Goal: Task Accomplishment & Management: Use online tool/utility

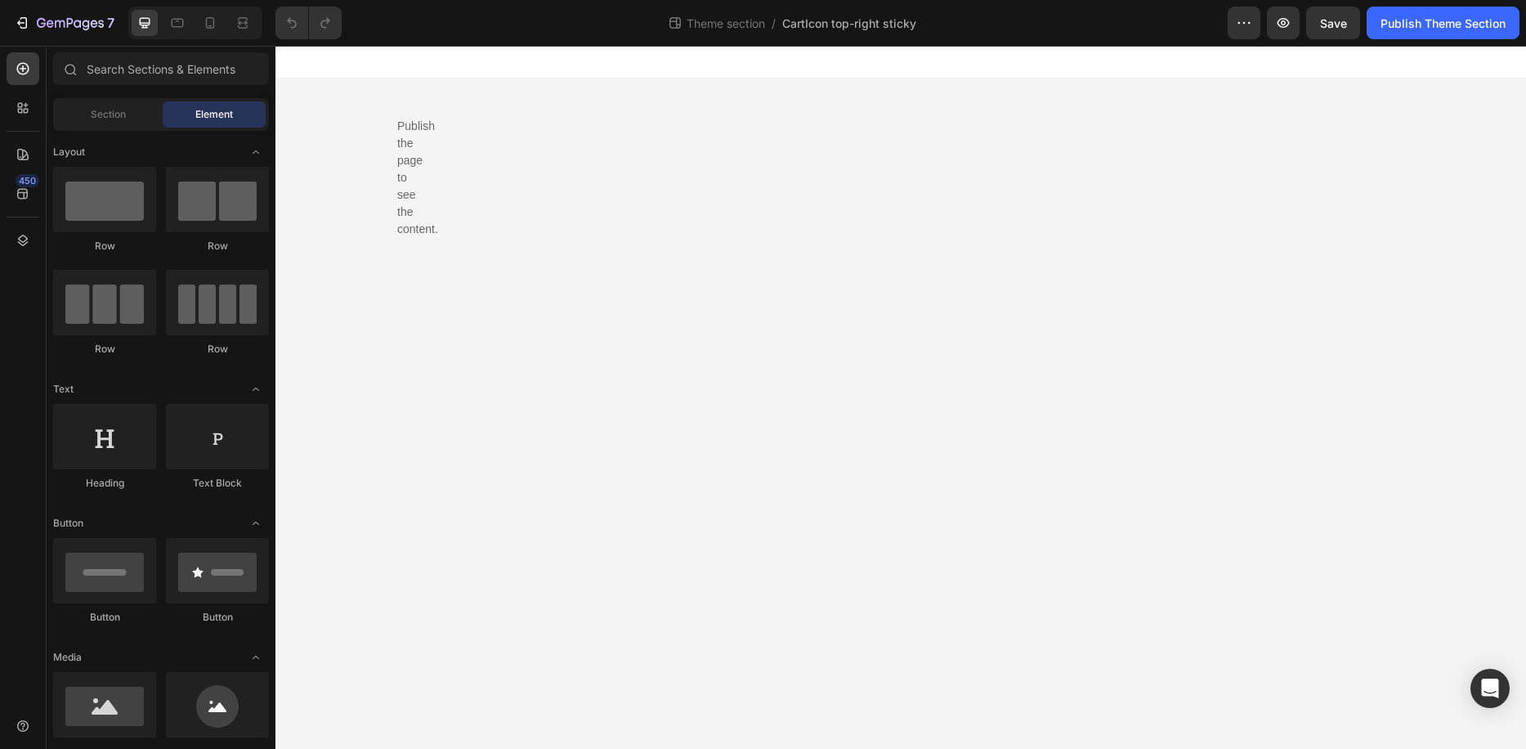
click at [417, 173] on body "Publish the page to see the content. Custom Code Root Drag & drop element from …" at bounding box center [900, 397] width 1250 height 703
drag, startPoint x: 928, startPoint y: 26, endPoint x: 785, endPoint y: 30, distance: 143.1
click at [785, 30] on div "Theme section / CartIcon top-right sticky Rename theme section" at bounding box center [791, 23] width 873 height 33
copy span "CartIcon top-right sticky"
click at [485, 110] on div "Publish the page to see the content. Custom Code" at bounding box center [900, 104] width 1007 height 52
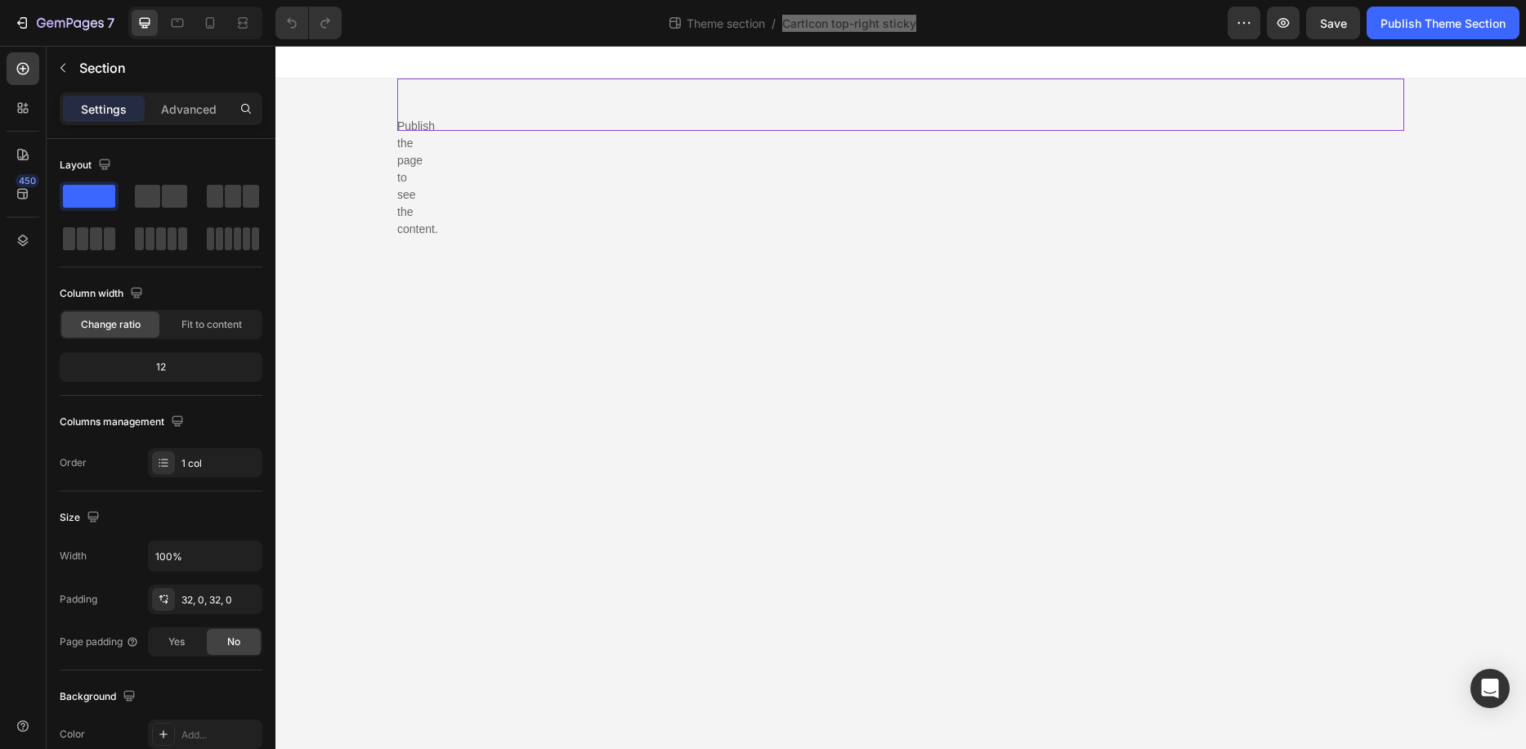
click at [485, 110] on div "Publish the page to see the content. Custom Code" at bounding box center [900, 104] width 1007 height 52
click at [485, 123] on div "Publish the page to see the content. Custom Code" at bounding box center [900, 104] width 1007 height 52
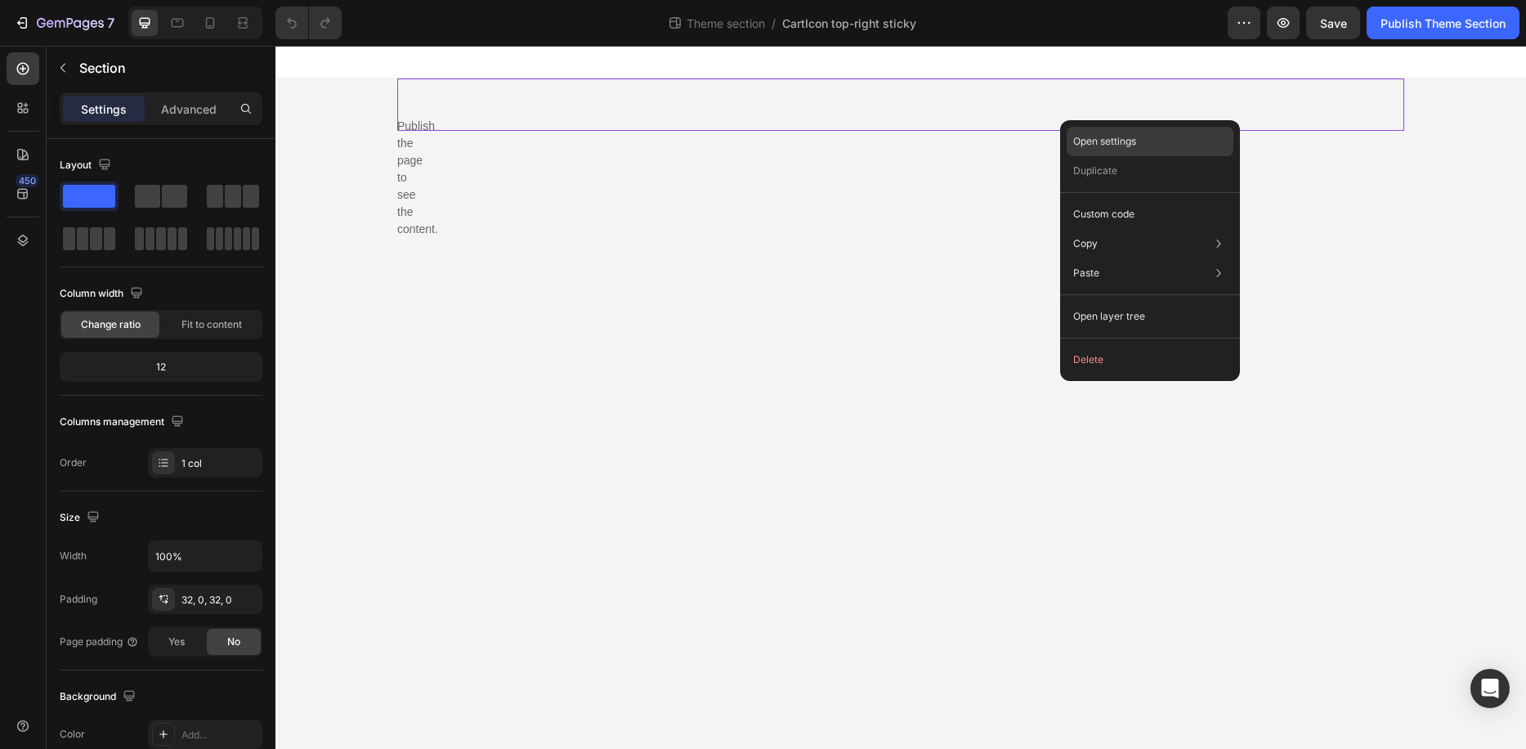
click at [1085, 137] on p "Open settings" at bounding box center [1104, 141] width 63 height 15
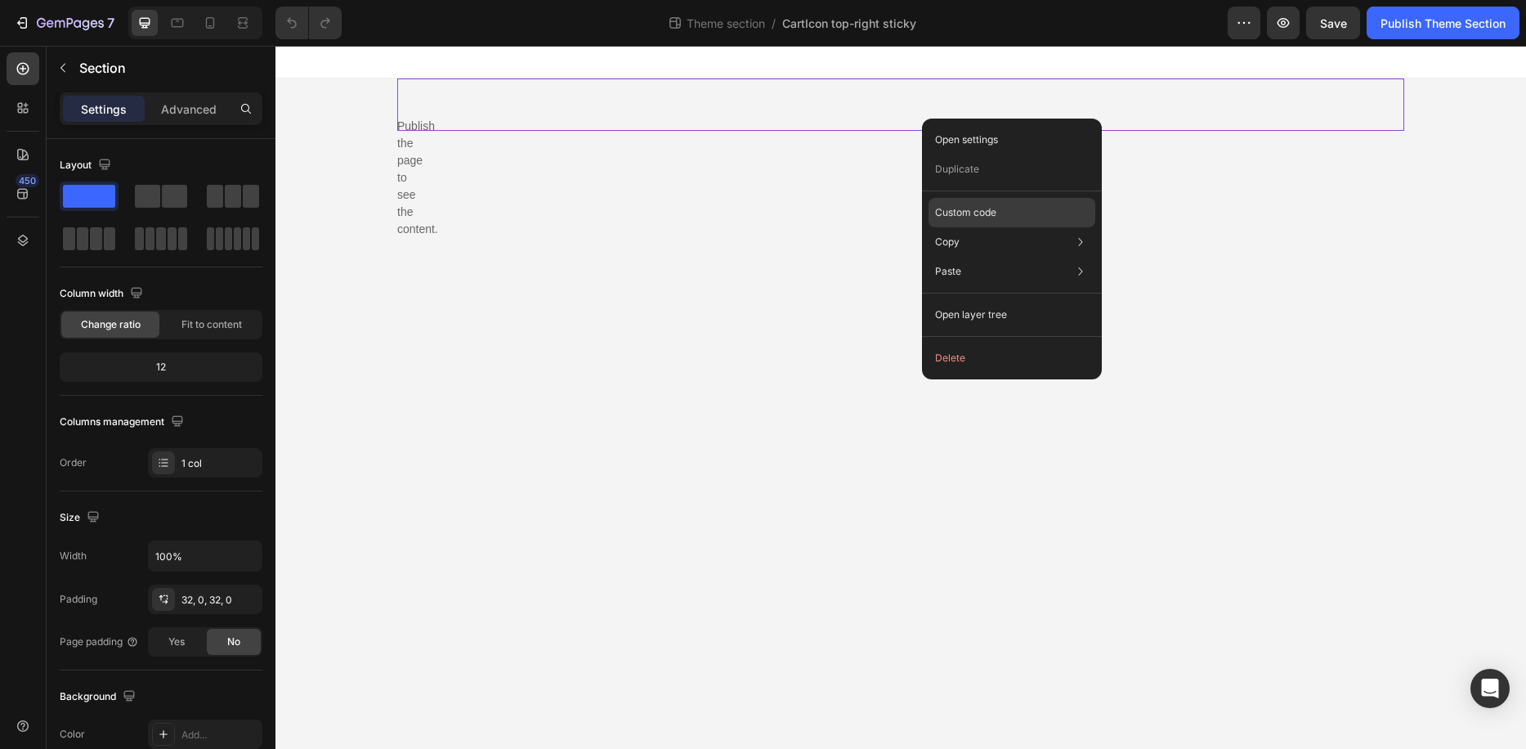
click at [965, 205] on p "Custom code" at bounding box center [965, 212] width 61 height 15
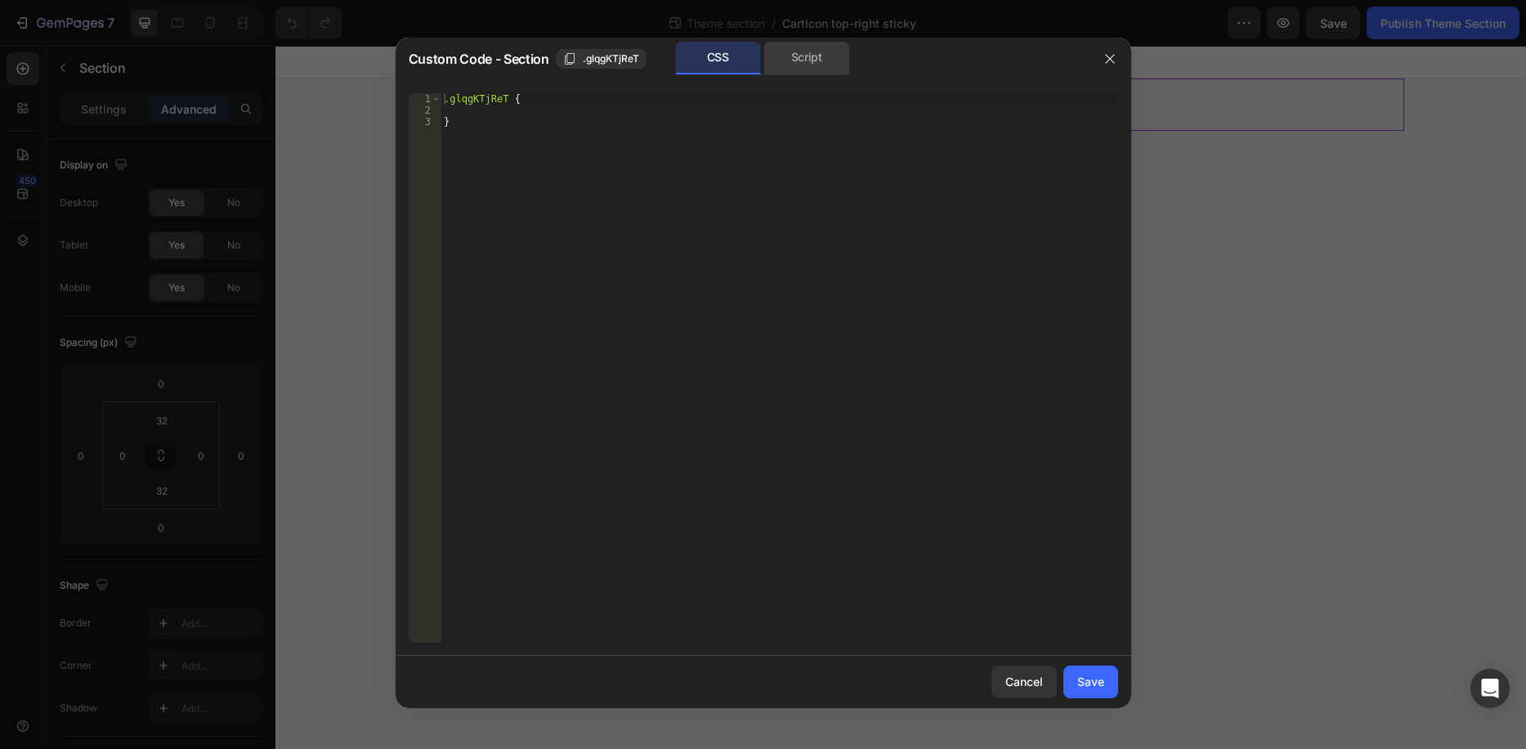
click at [775, 48] on div "Script" at bounding box center [807, 58] width 86 height 33
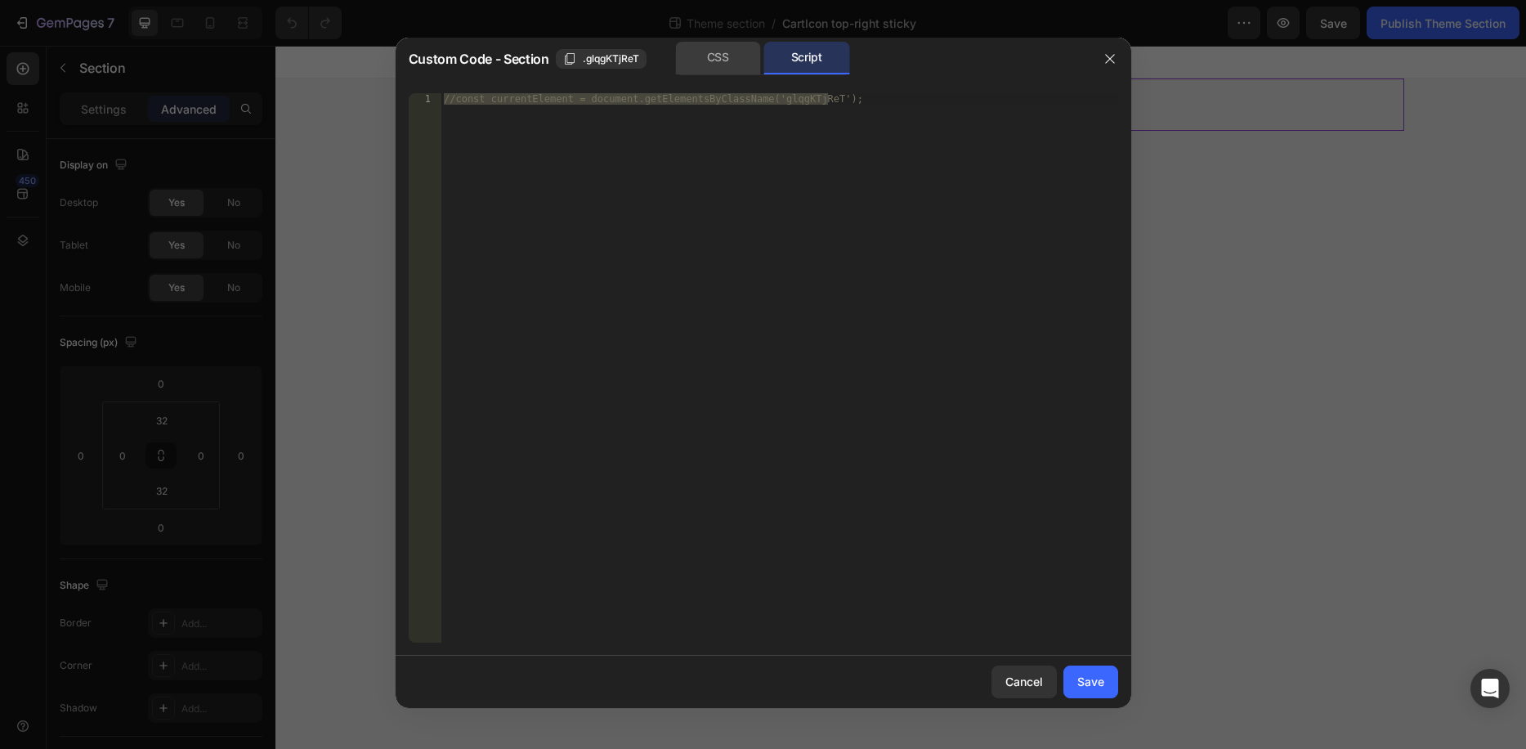
click at [709, 57] on div "CSS" at bounding box center [718, 58] width 86 height 33
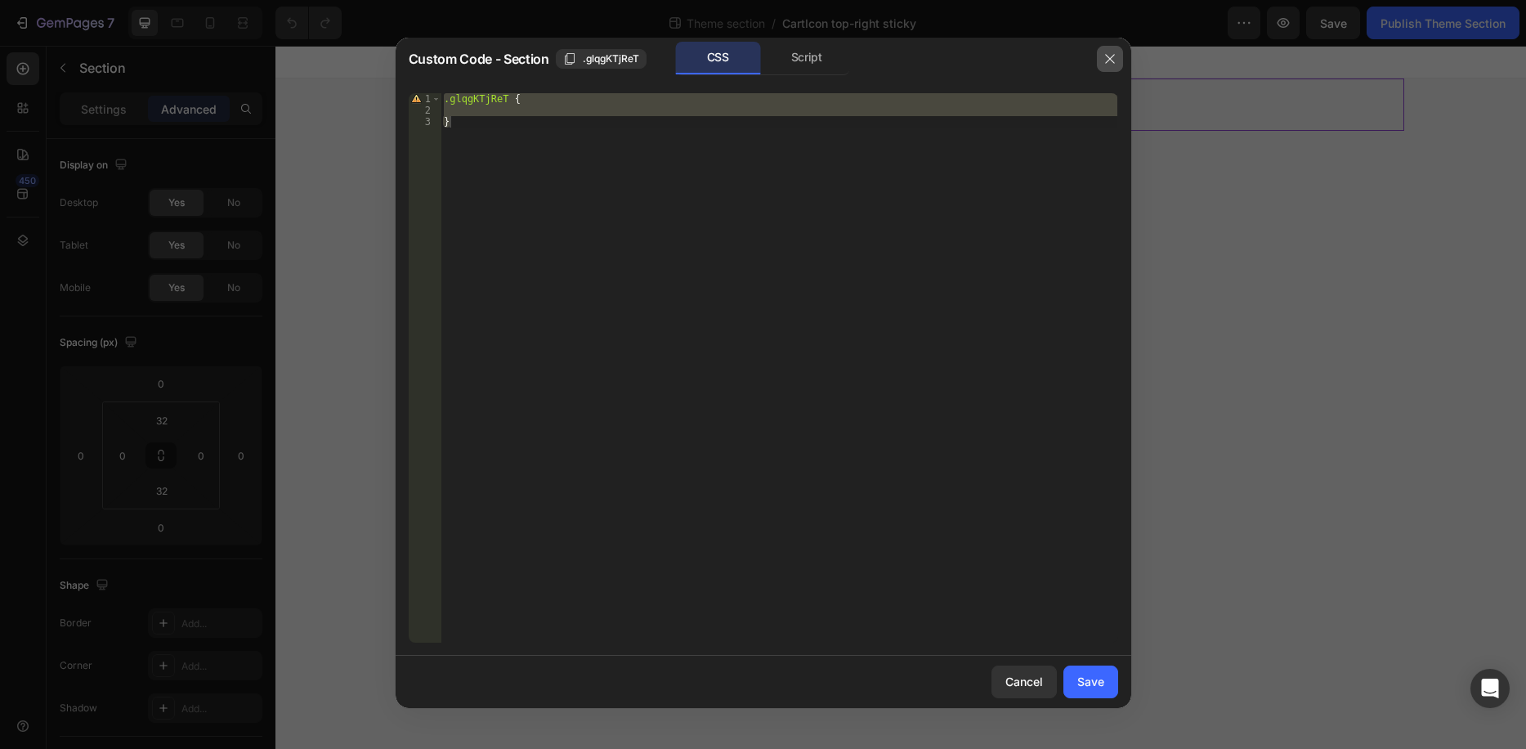
click at [1111, 57] on icon "button" at bounding box center [1109, 58] width 9 height 9
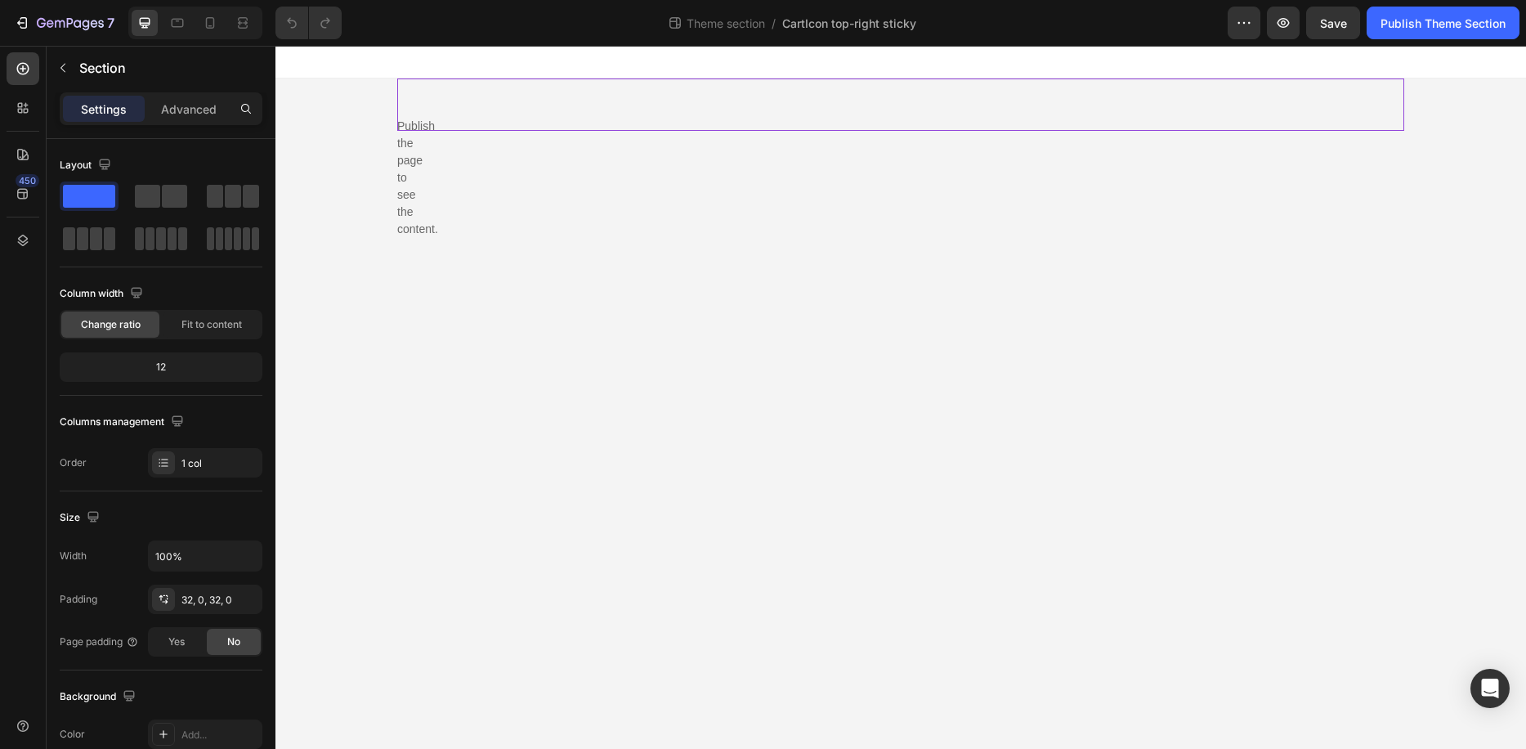
click at [407, 186] on body "Publish the page to see the content. Custom Code Root Drag & drop element from …" at bounding box center [900, 397] width 1250 height 703
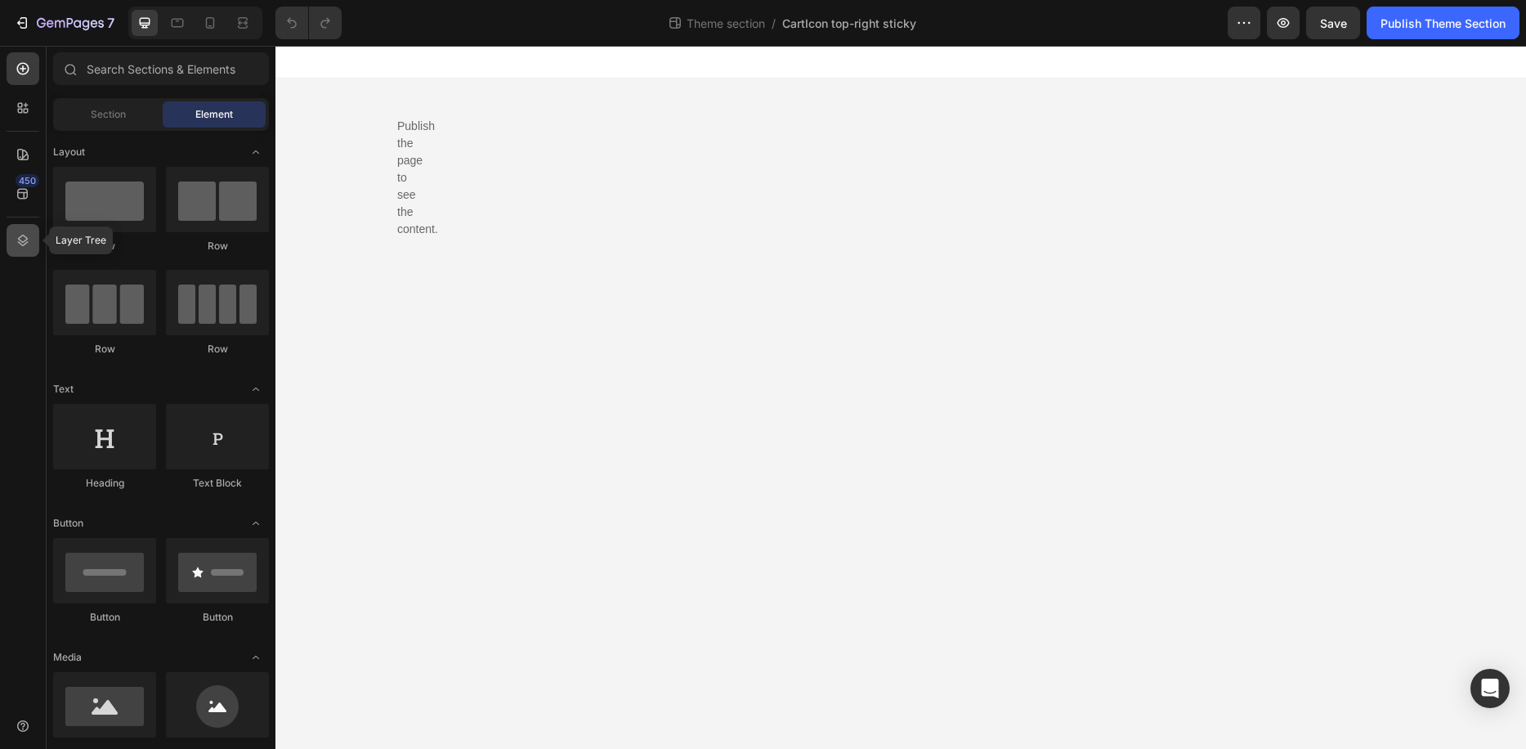
click at [29, 244] on icon at bounding box center [23, 240] width 16 height 16
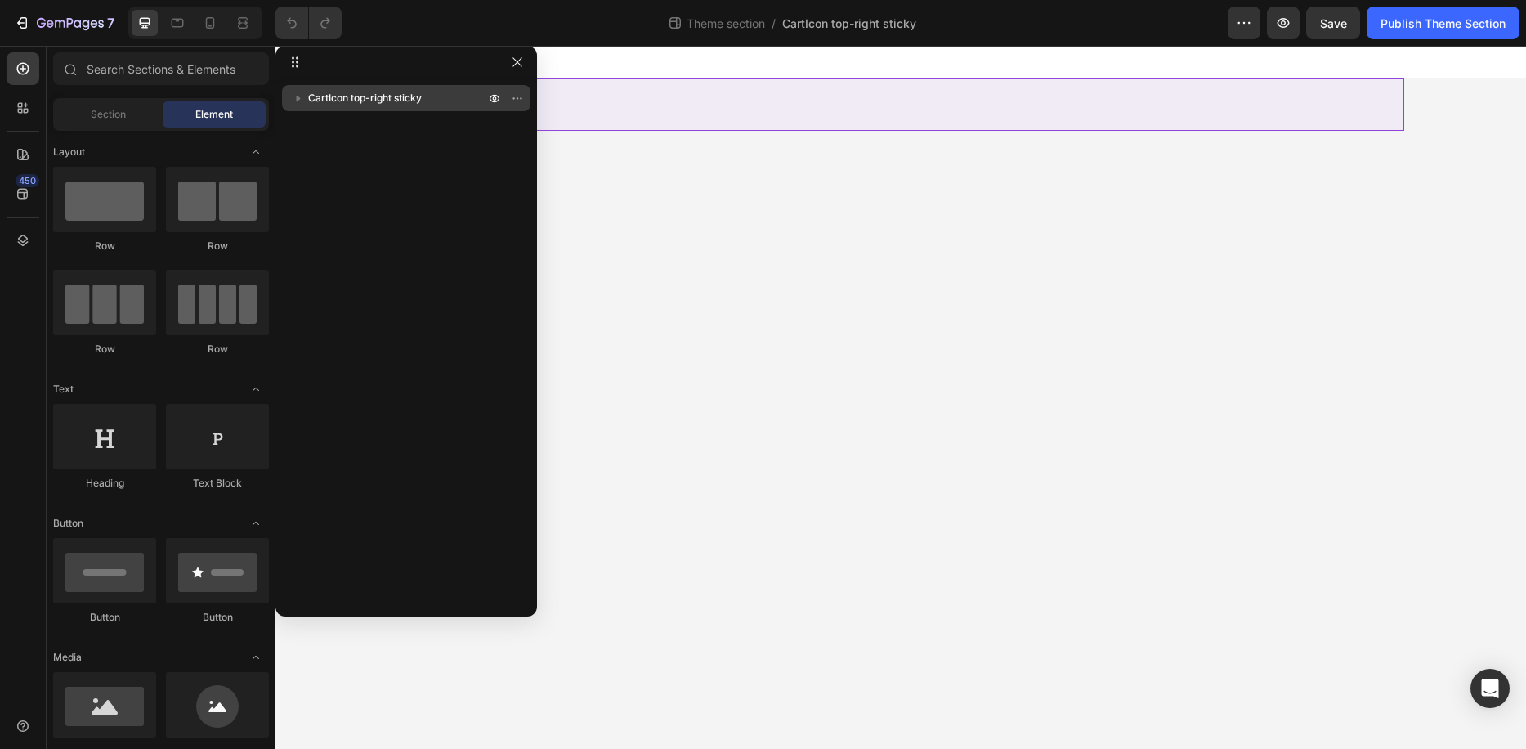
click at [307, 101] on button "button" at bounding box center [299, 98] width 20 height 20
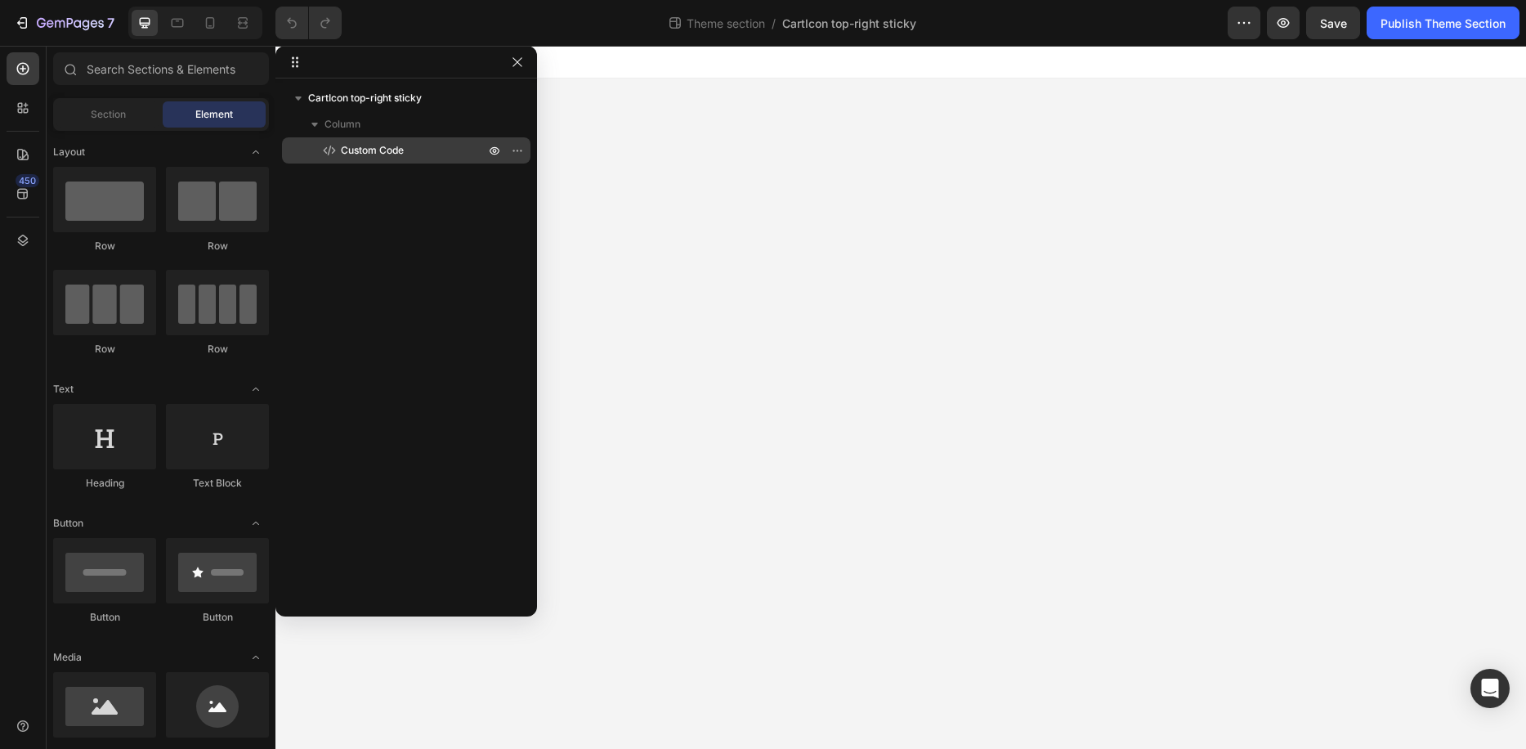
click at [328, 150] on icon at bounding box center [326, 150] width 4 height 7
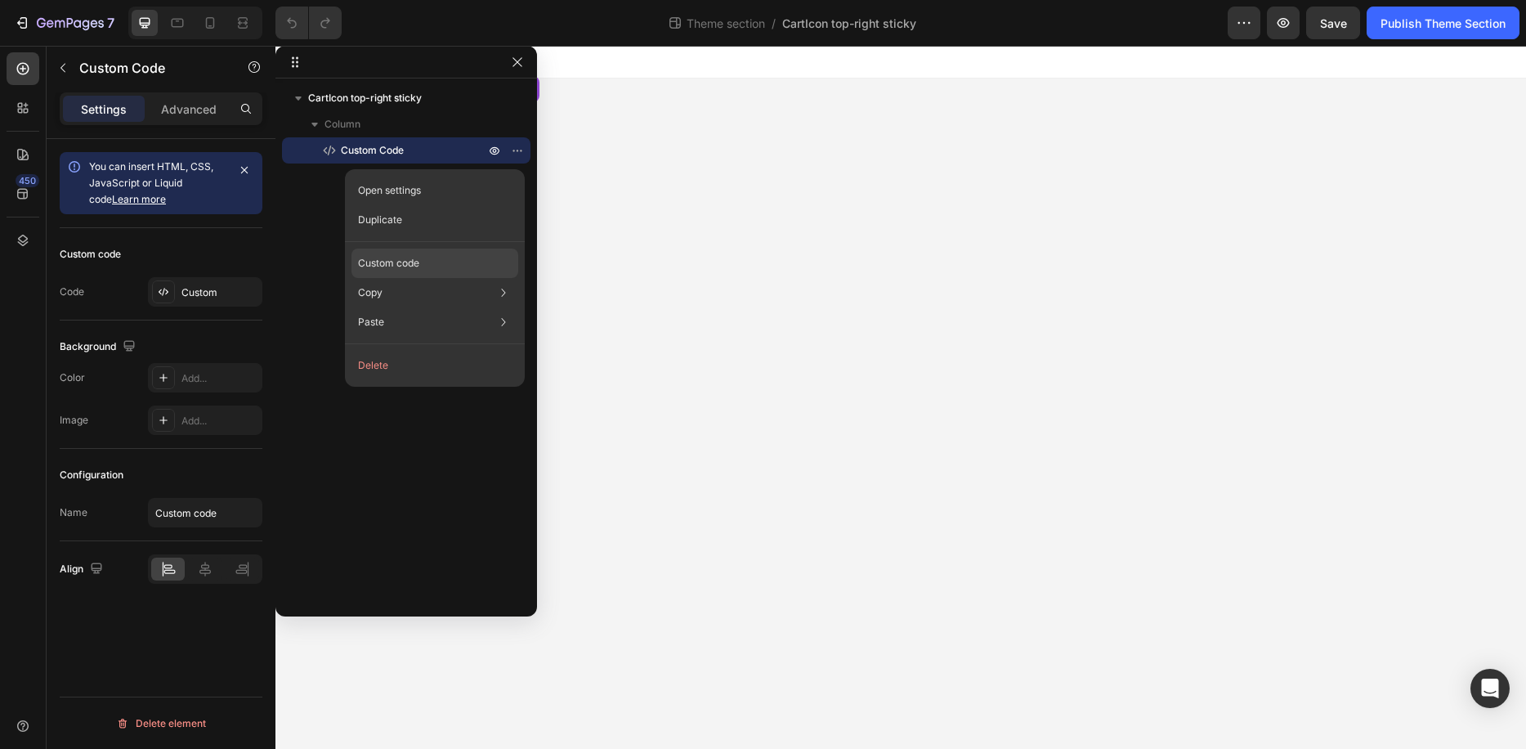
click at [394, 263] on p "Custom code" at bounding box center [388, 263] width 61 height 15
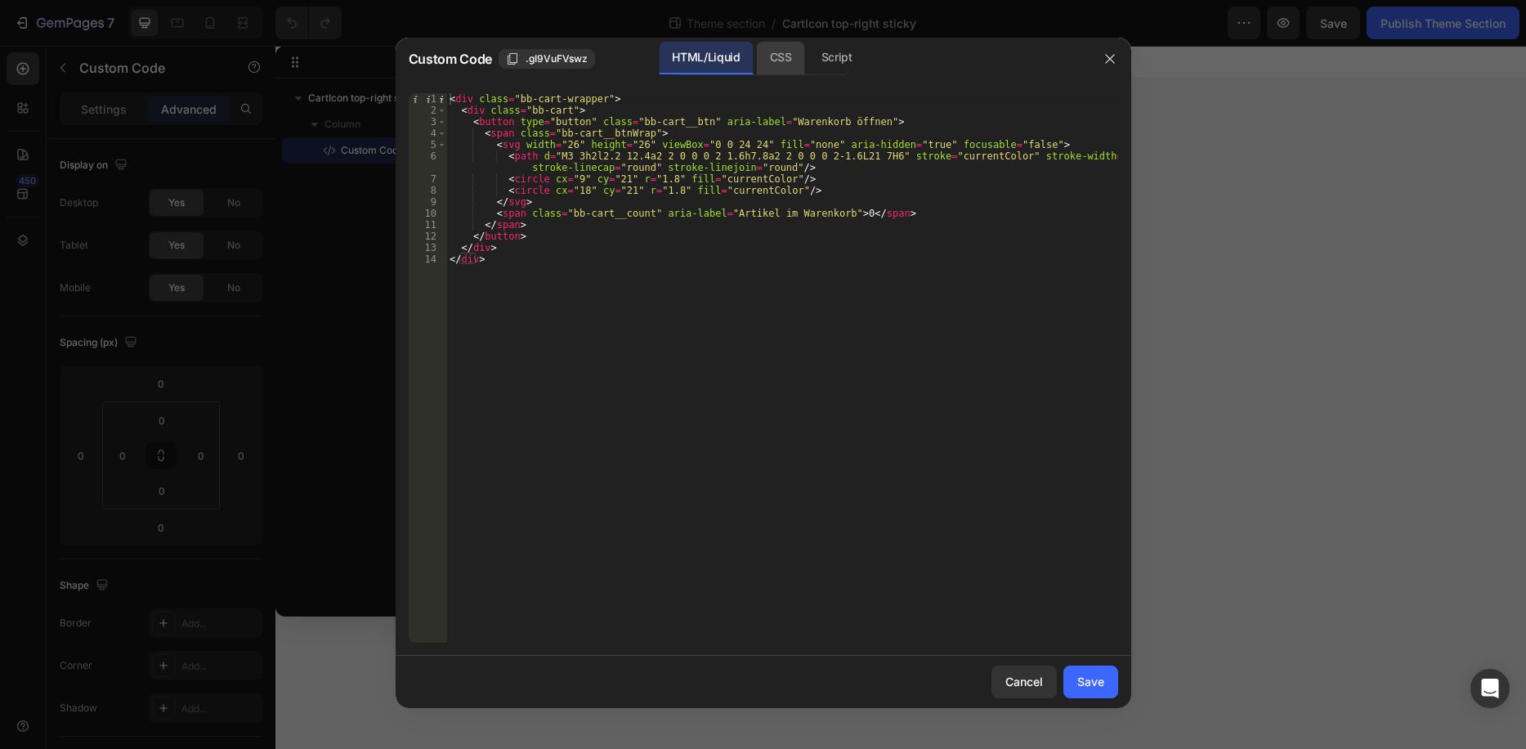
click at [808, 68] on div "CSS" at bounding box center [836, 58] width 57 height 33
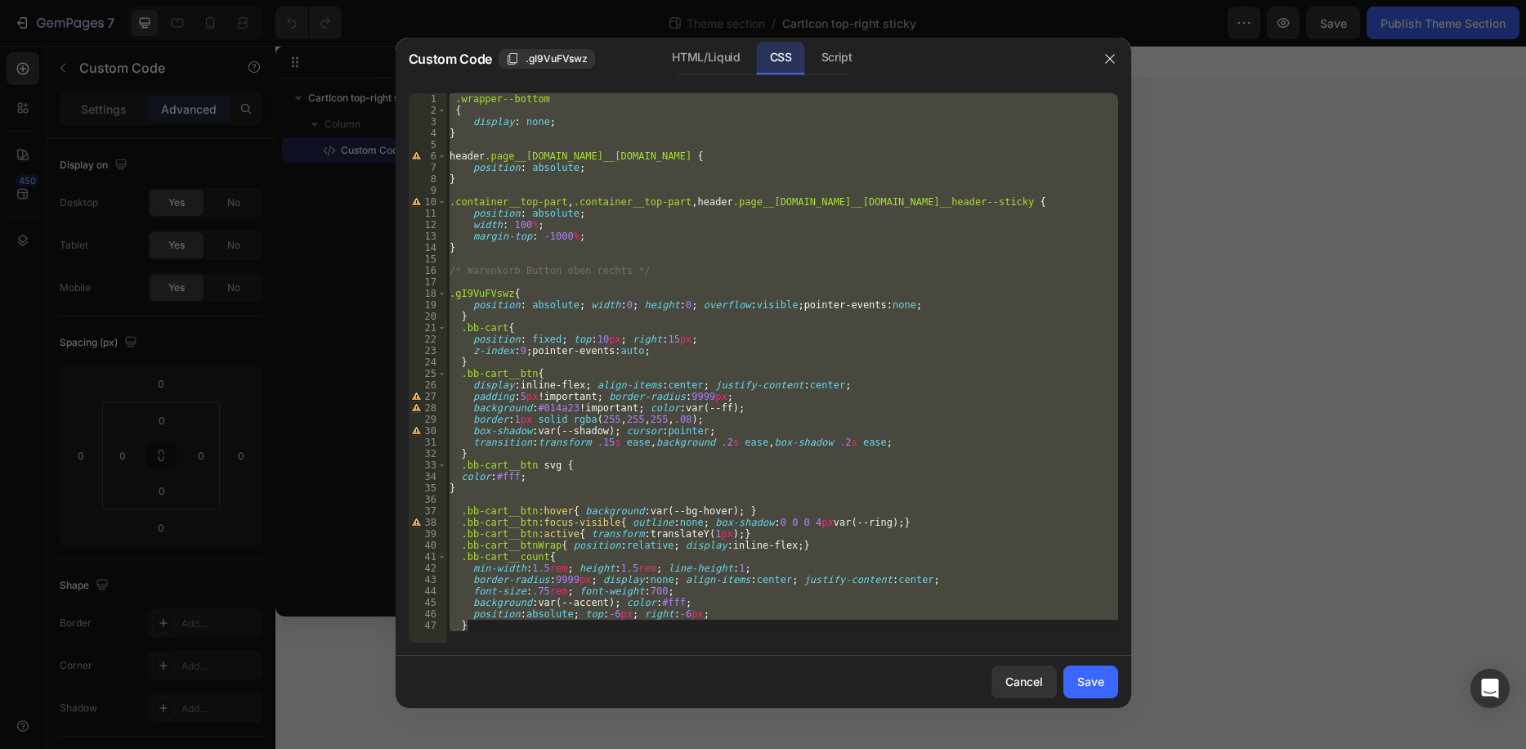
click at [763, 203] on div ".wrapper--bottom { display : none ; } header .page__header.page__header--deskto…" at bounding box center [782, 367] width 672 height 549
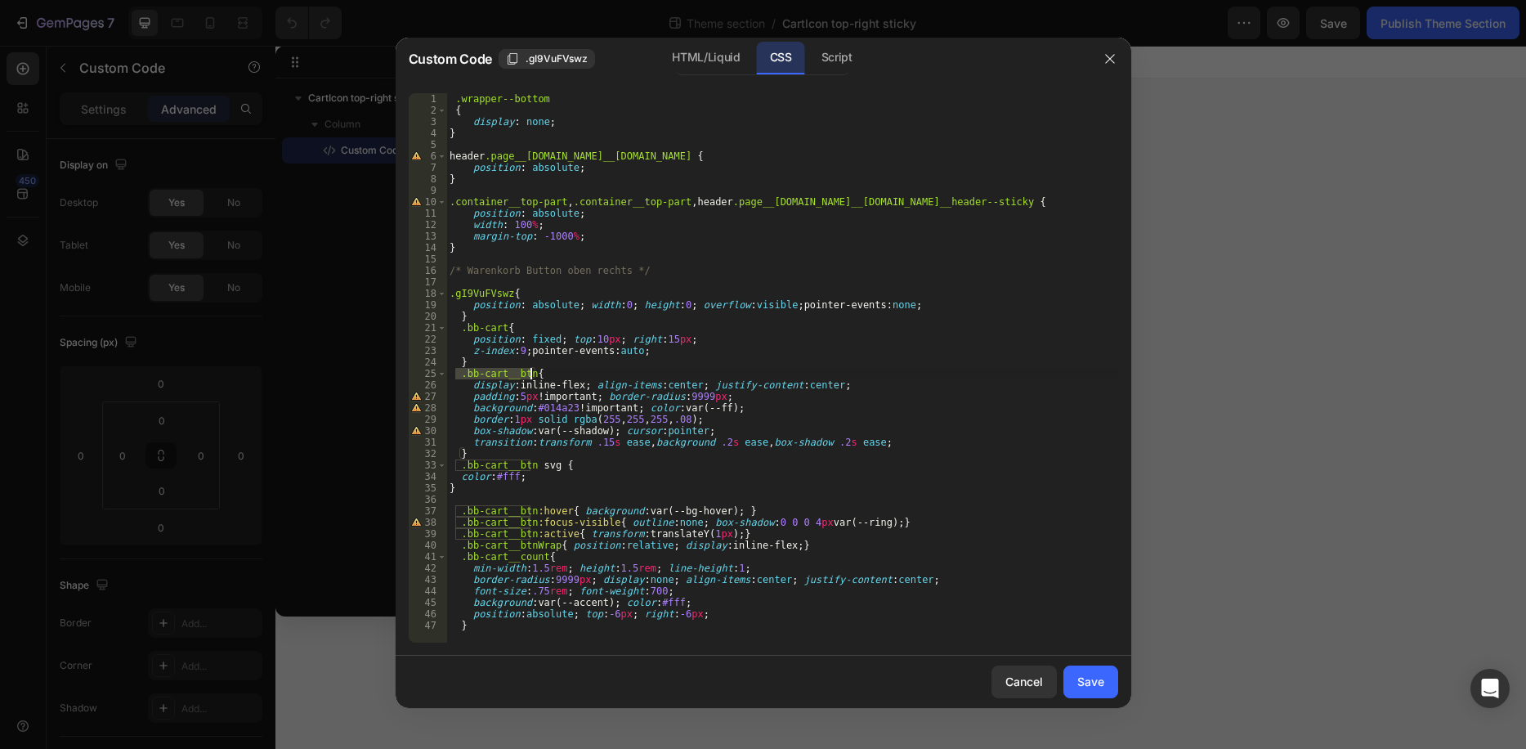
drag, startPoint x: 455, startPoint y: 374, endPoint x: 530, endPoint y: 374, distance: 75.2
click at [530, 374] on div ".wrapper--bottom { display : none ; } header .page__header.page__header--deskto…" at bounding box center [782, 379] width 672 height 572
drag, startPoint x: 552, startPoint y: 462, endPoint x: 445, endPoint y: 463, distance: 107.1
click at [445, 463] on div ".bb-cart__btn{ 1 2 3 4 5 6 7 8 9 10 11 12 13 14 15 16 17 18 19 20 21 22 23 24 2…" at bounding box center [763, 367] width 709 height 549
click at [789, 349] on div ".wrapper--bottom { display : none ; } header .page__header.page__header--deskto…" at bounding box center [782, 379] width 672 height 572
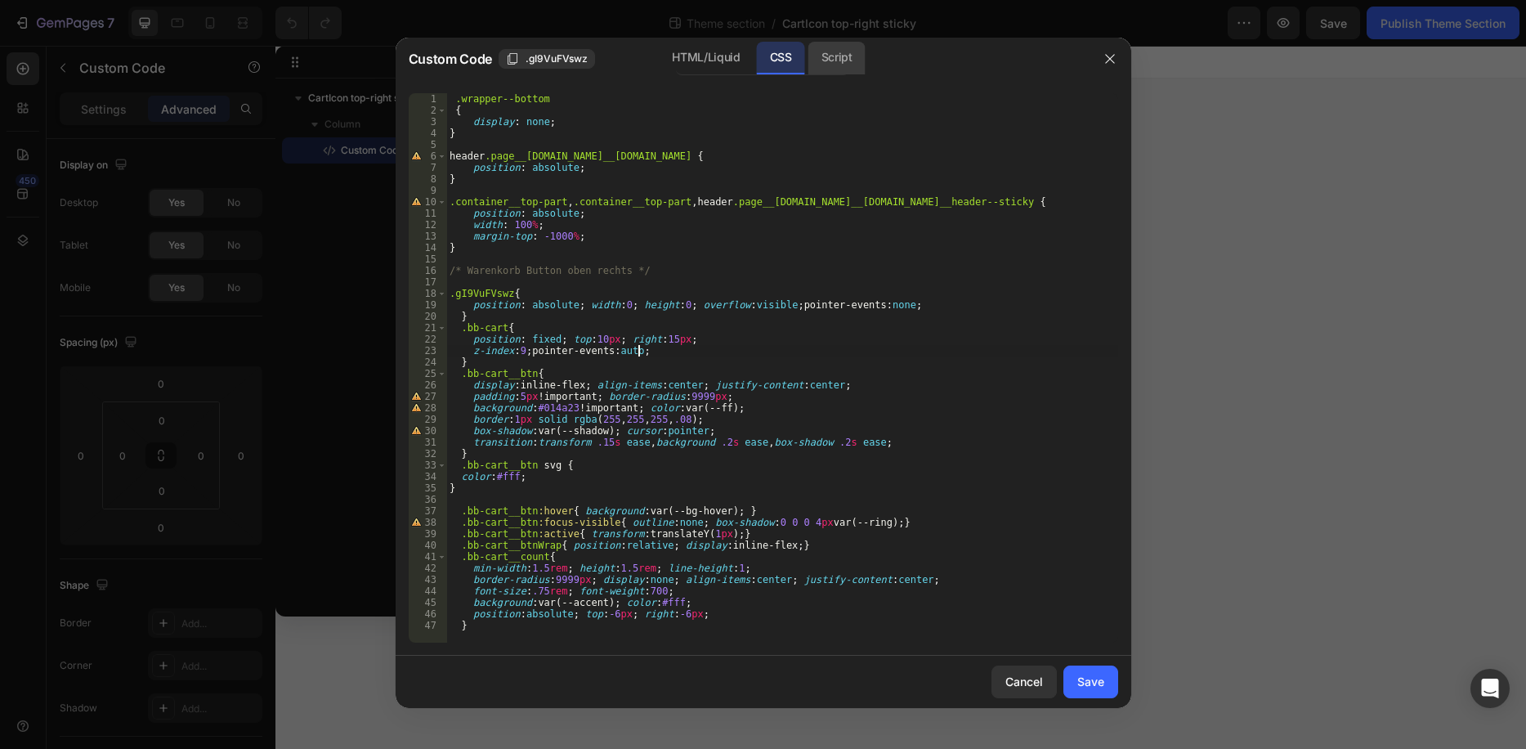
click at [856, 50] on div "Script" at bounding box center [836, 58] width 57 height 33
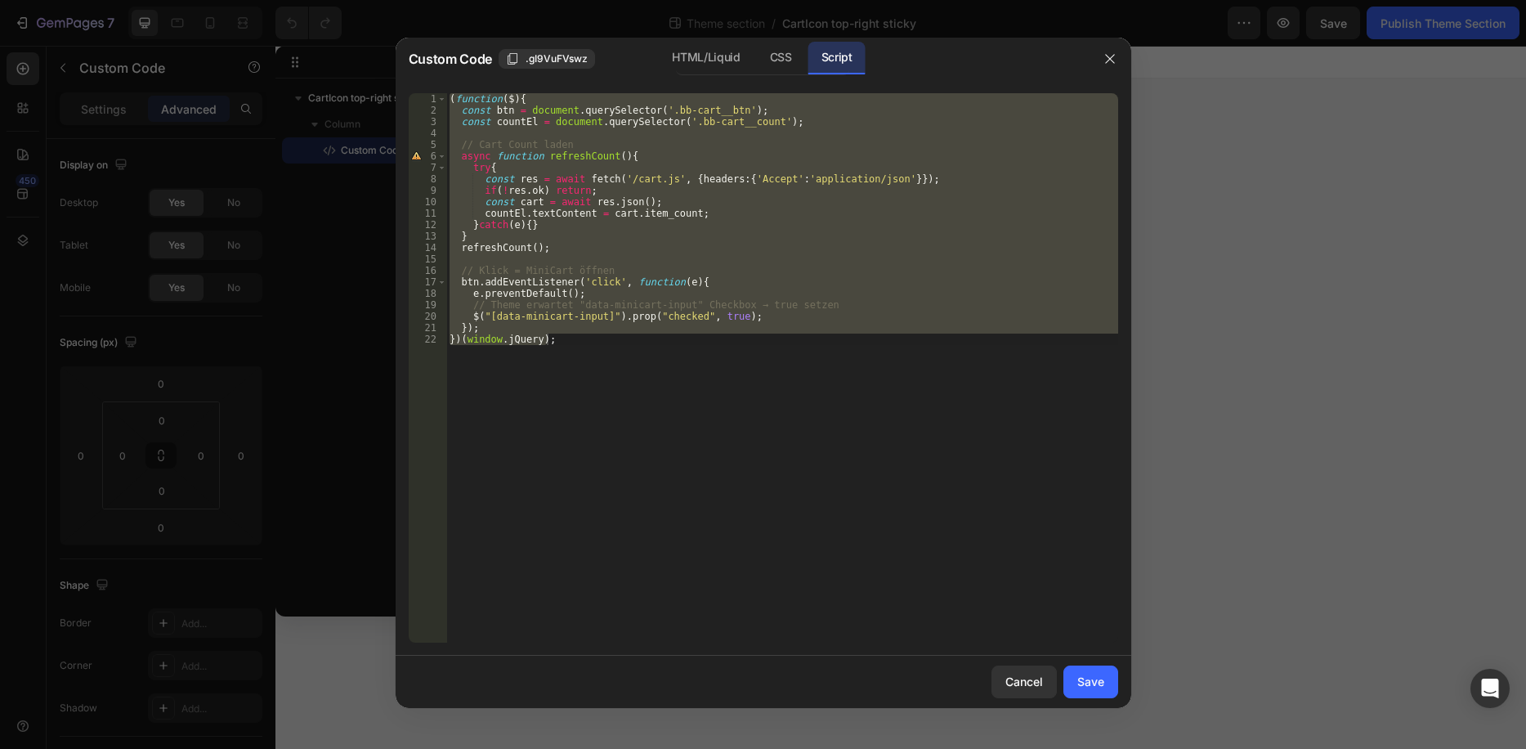
click at [830, 219] on div "( function ( $ ) { const btn = document . querySelector ( '.bb-cart__btn' ) ; c…" at bounding box center [782, 367] width 672 height 549
type textarea "}catch(e){}"
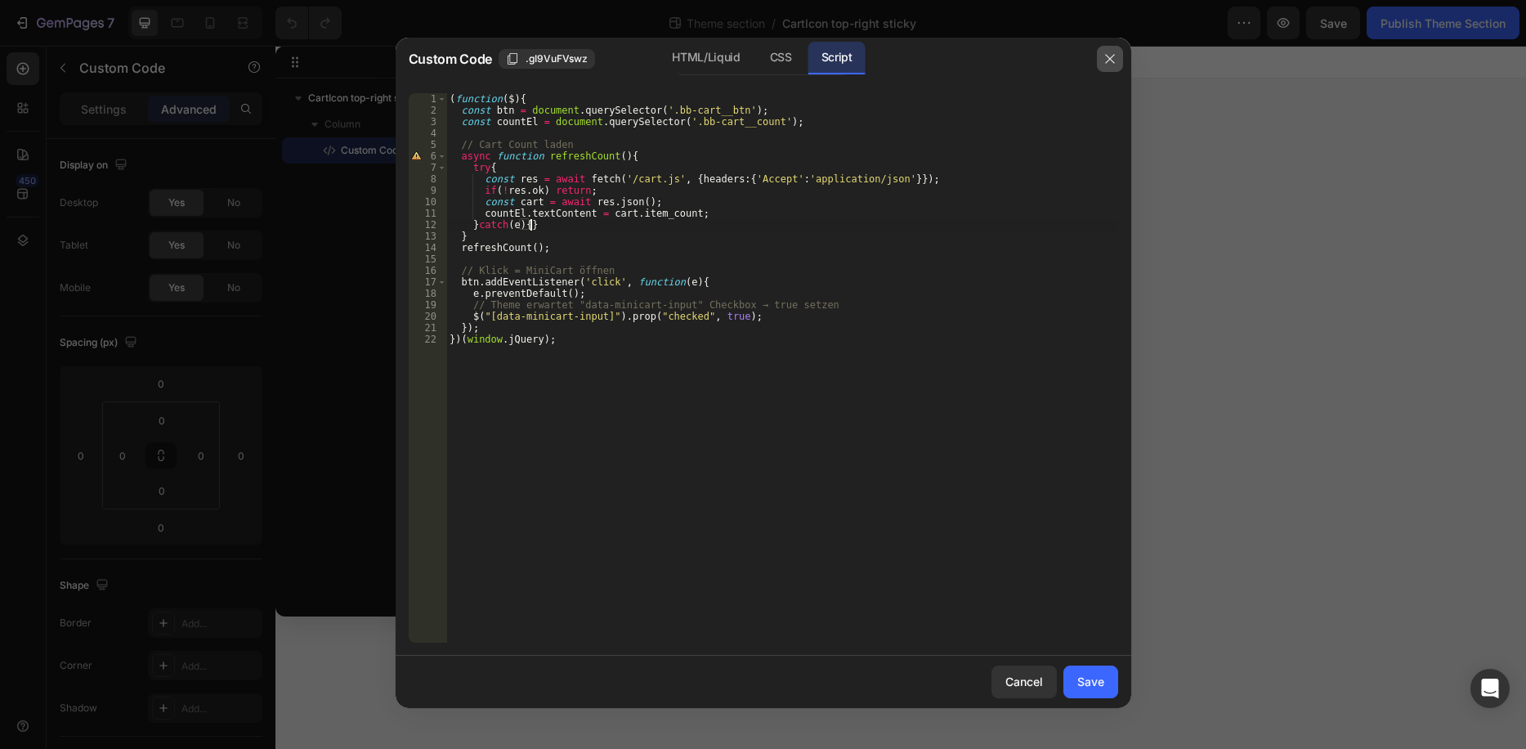
click at [1105, 56] on icon "button" at bounding box center [1109, 58] width 13 height 13
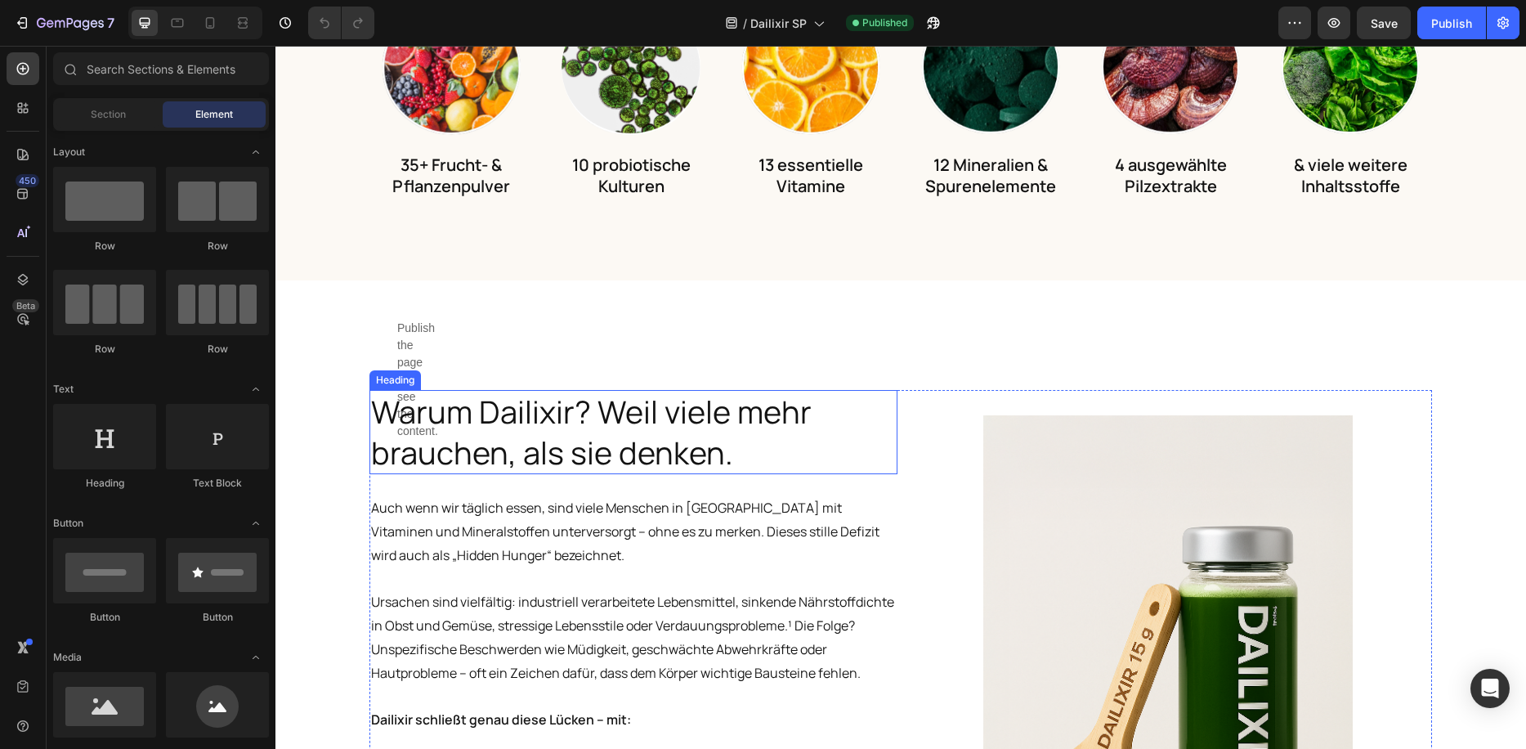
scroll to position [817, 0]
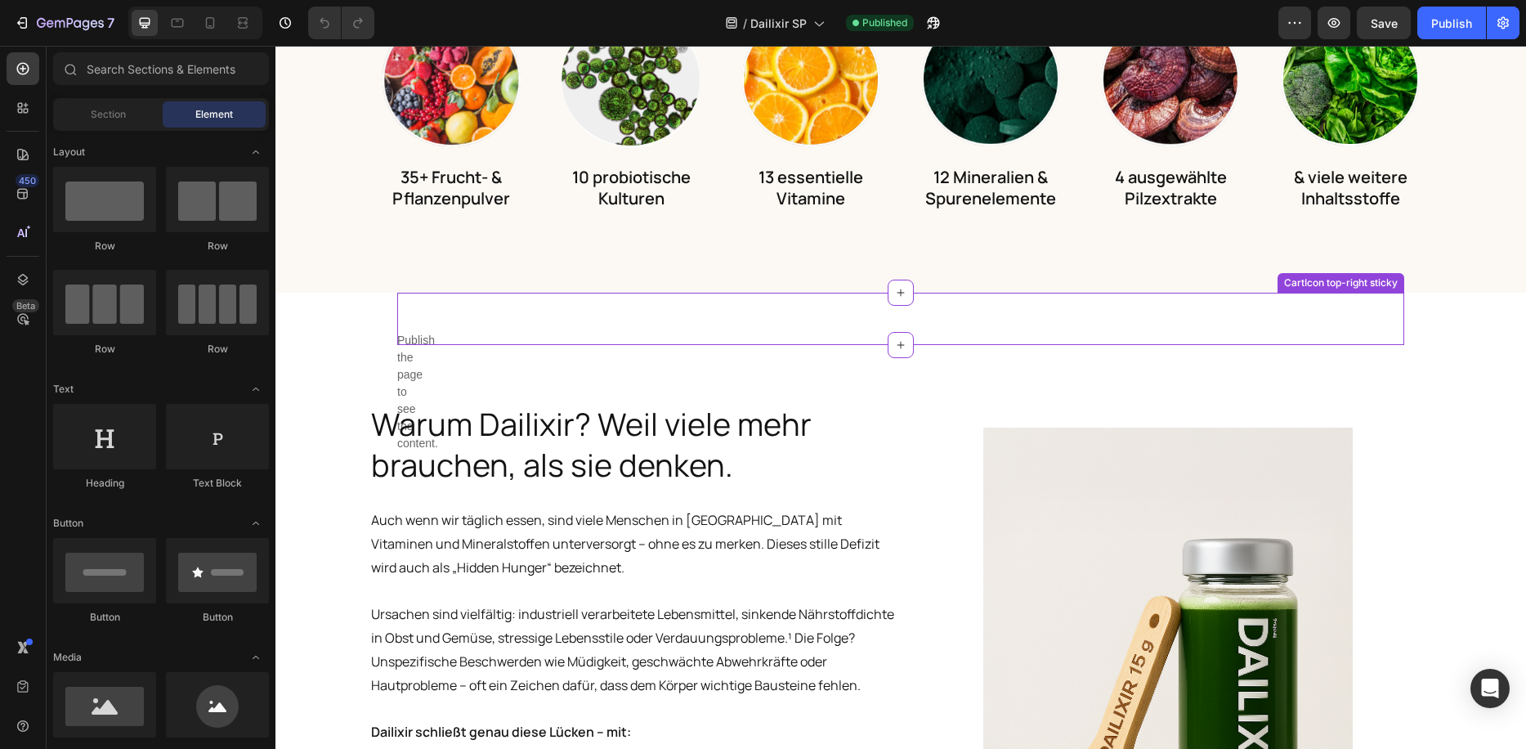
click at [627, 316] on div "Publish the page to see the content. Custom Code CartIcon top-right sticky" at bounding box center [900, 319] width 1007 height 52
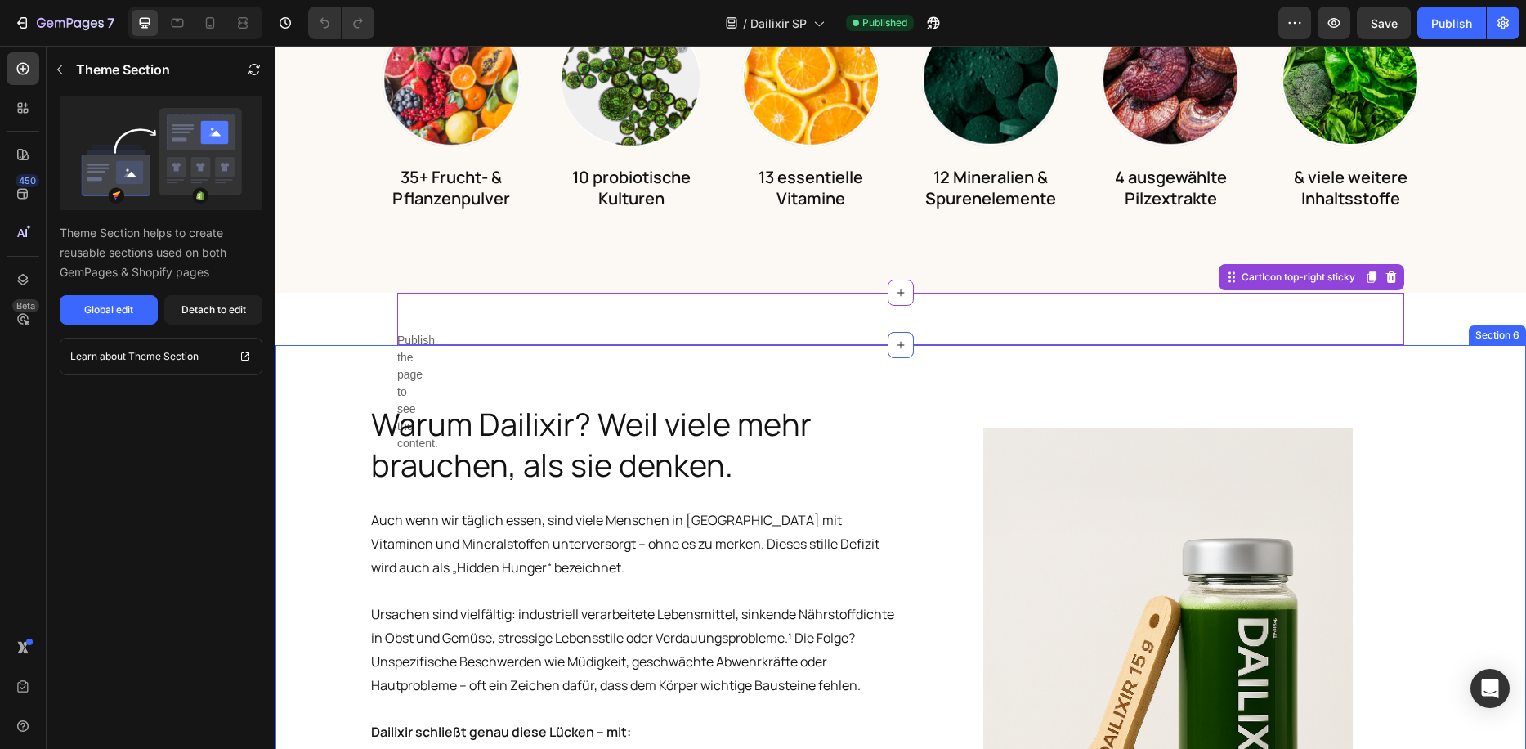
click at [637, 370] on div "Warum Dailixir? Weil viele mehr brauchen, als sie denken. Heading Auch wenn wir…" at bounding box center [900, 711] width 1250 height 732
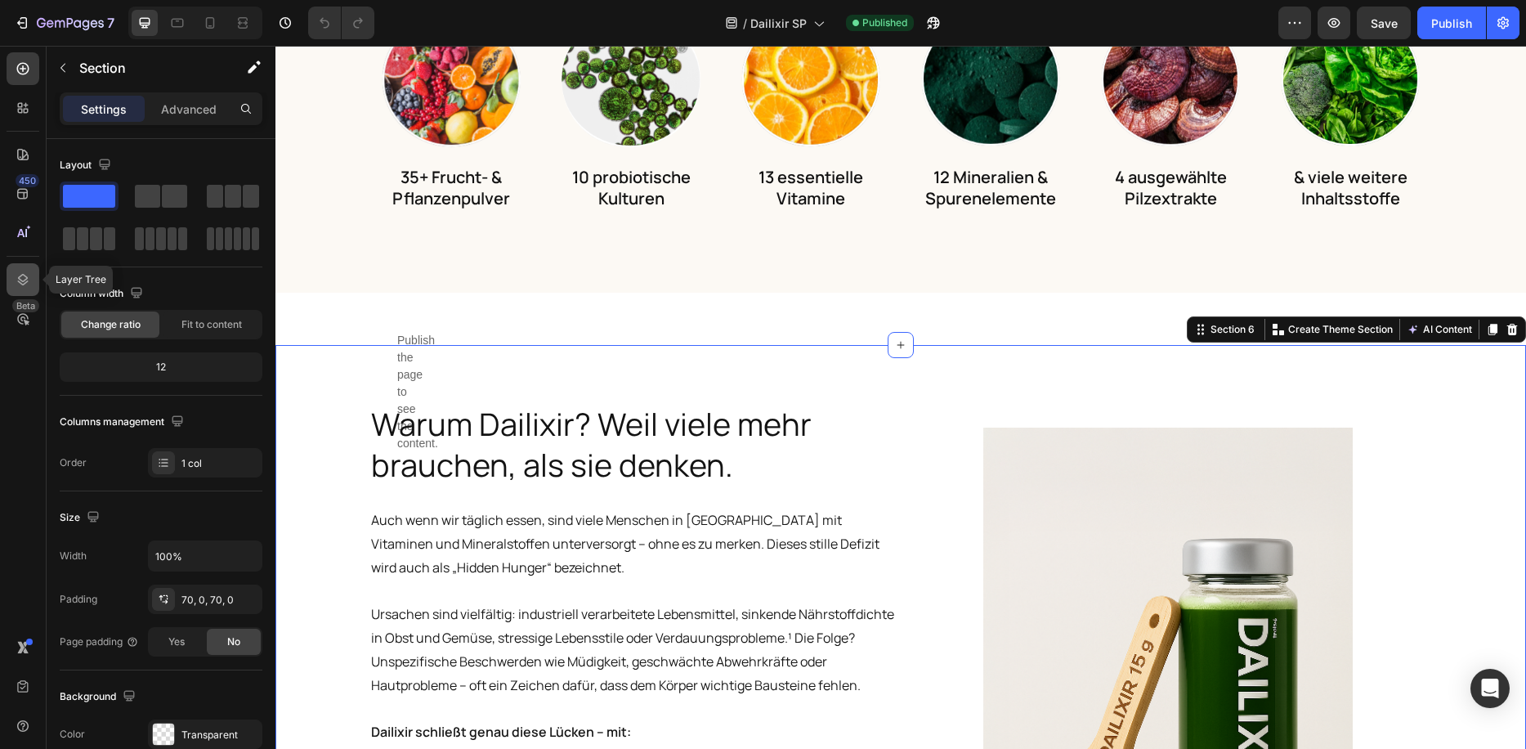
click at [16, 279] on icon at bounding box center [23, 279] width 16 height 16
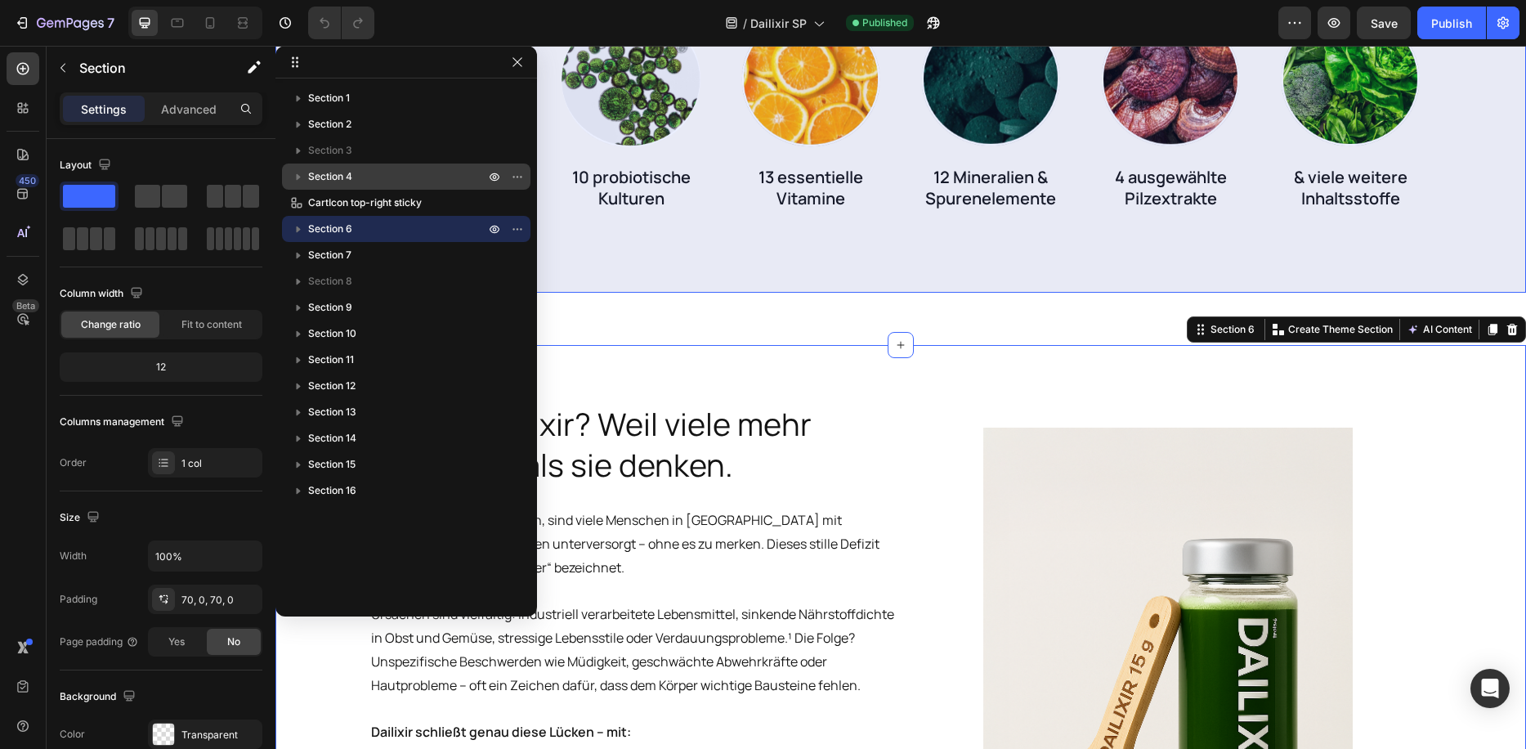
click at [300, 182] on icon "button" at bounding box center [298, 176] width 16 height 16
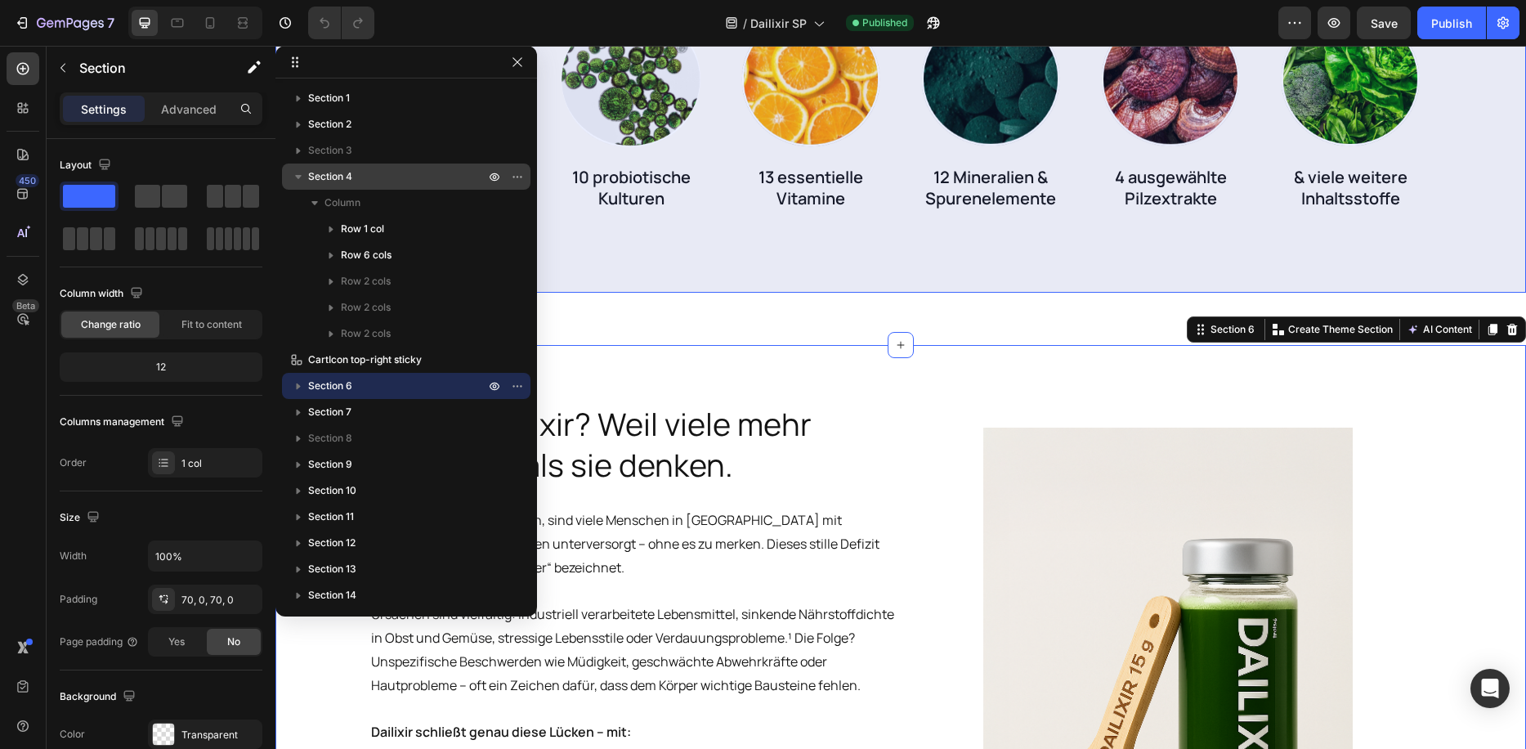
click at [300, 182] on icon "button" at bounding box center [298, 176] width 16 height 16
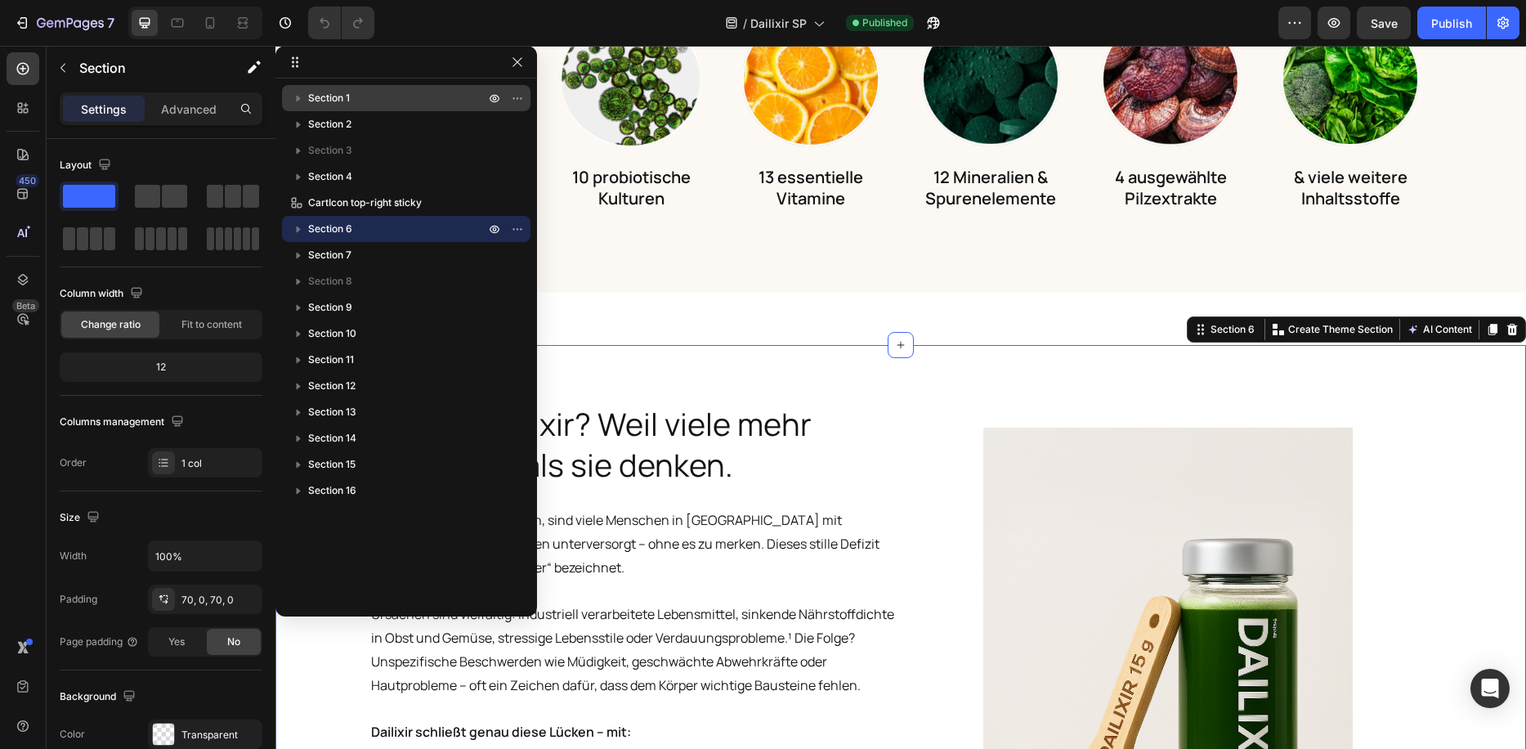
click at [299, 99] on icon "button" at bounding box center [299, 99] width 4 height 6
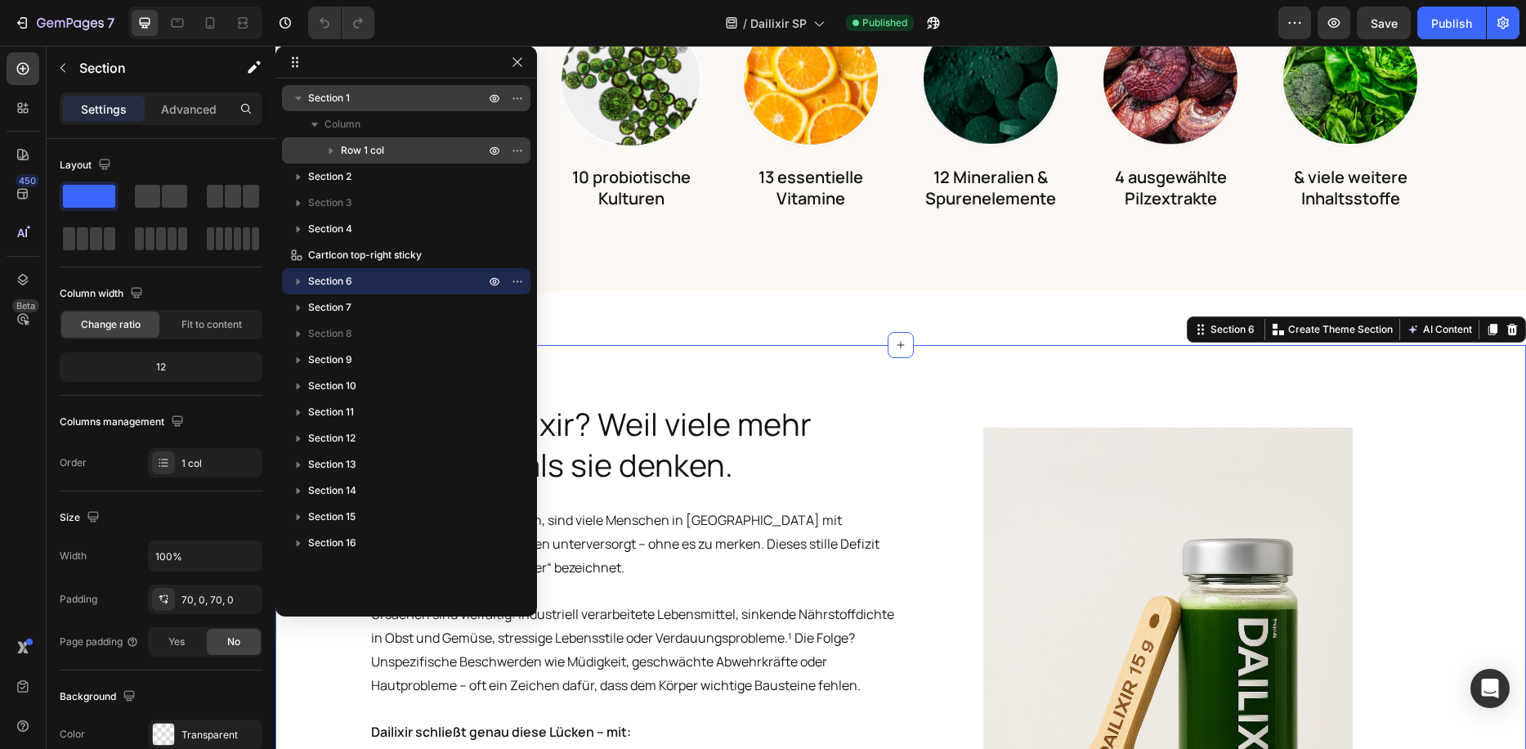
click at [331, 150] on icon "button" at bounding box center [331, 151] width 4 height 7
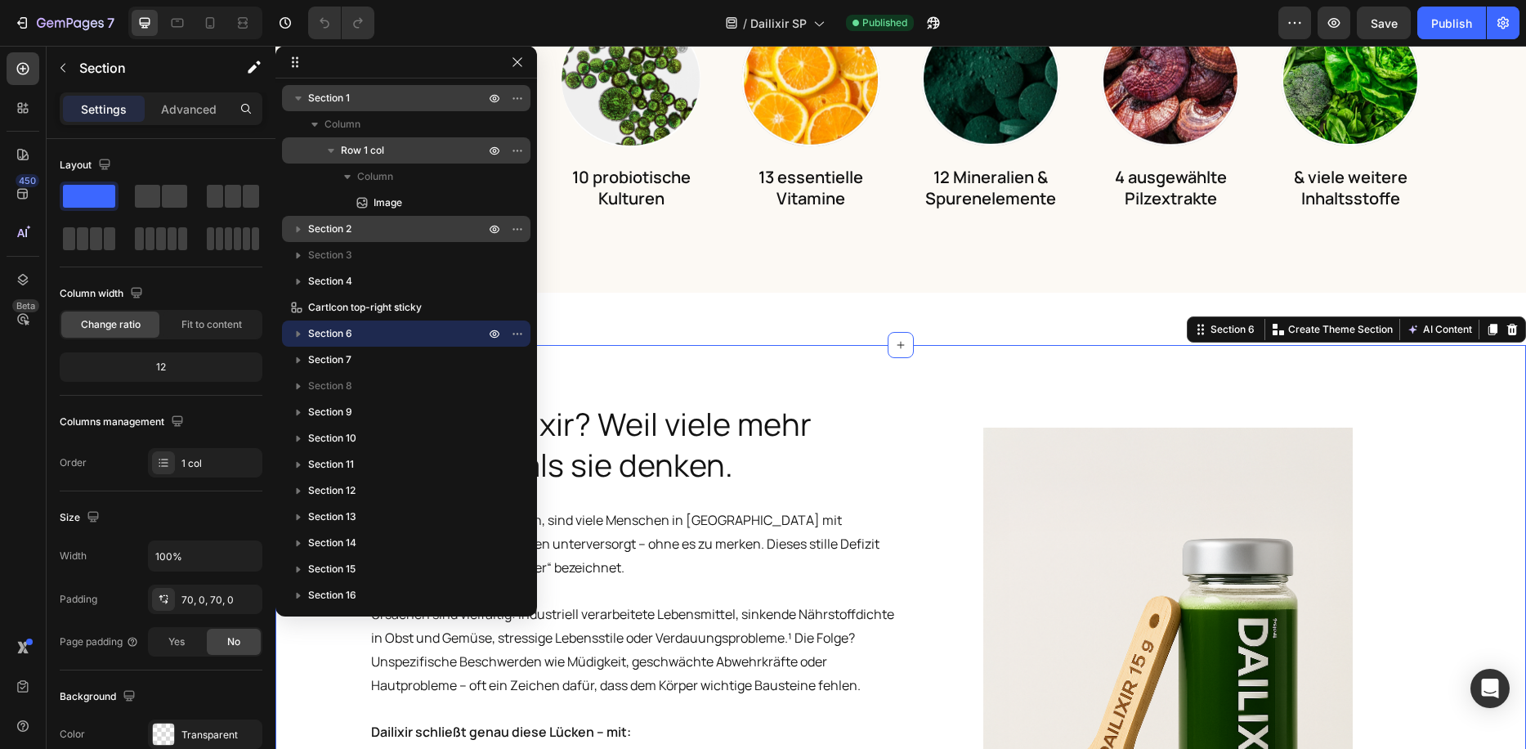
click at [298, 230] on icon "button" at bounding box center [299, 229] width 4 height 7
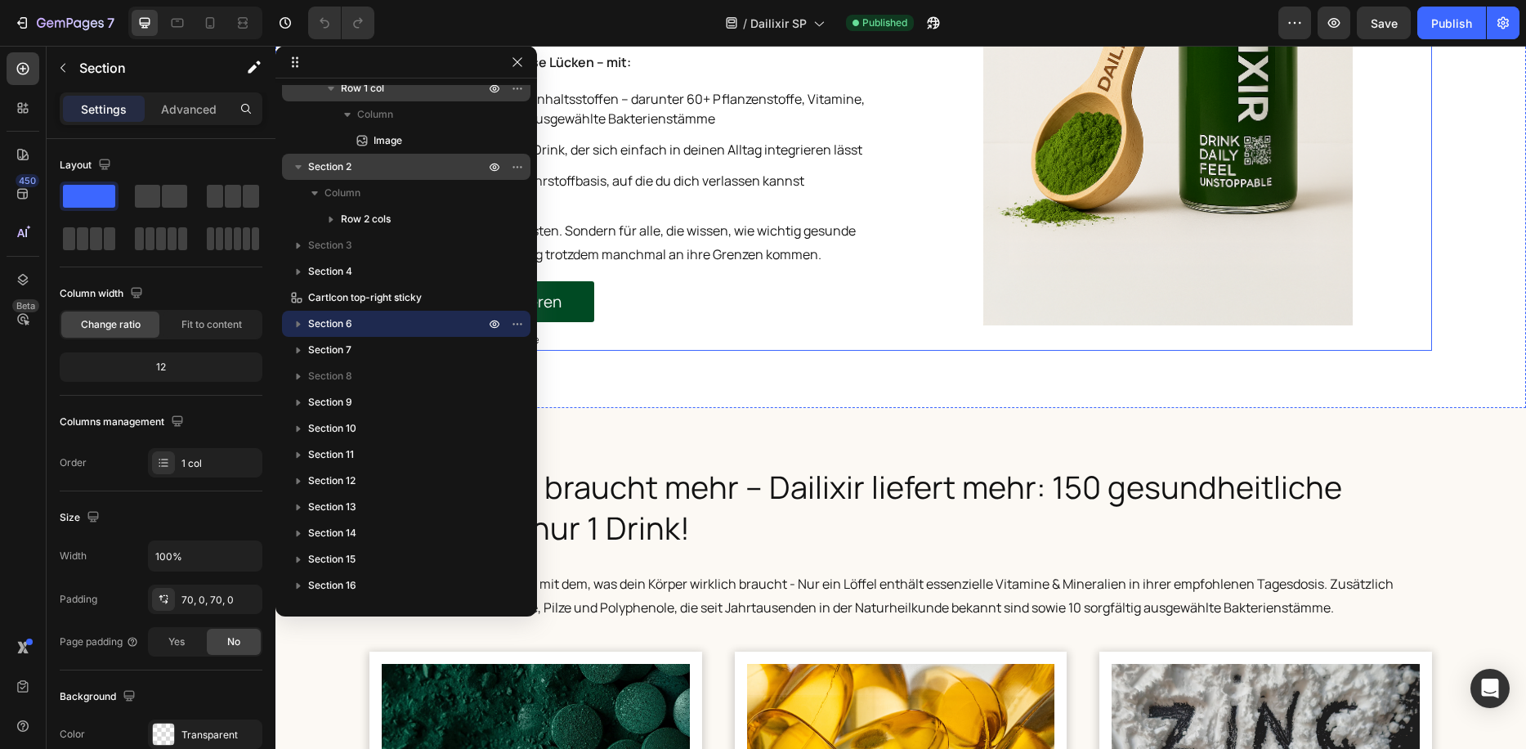
scroll to position [1389, 0]
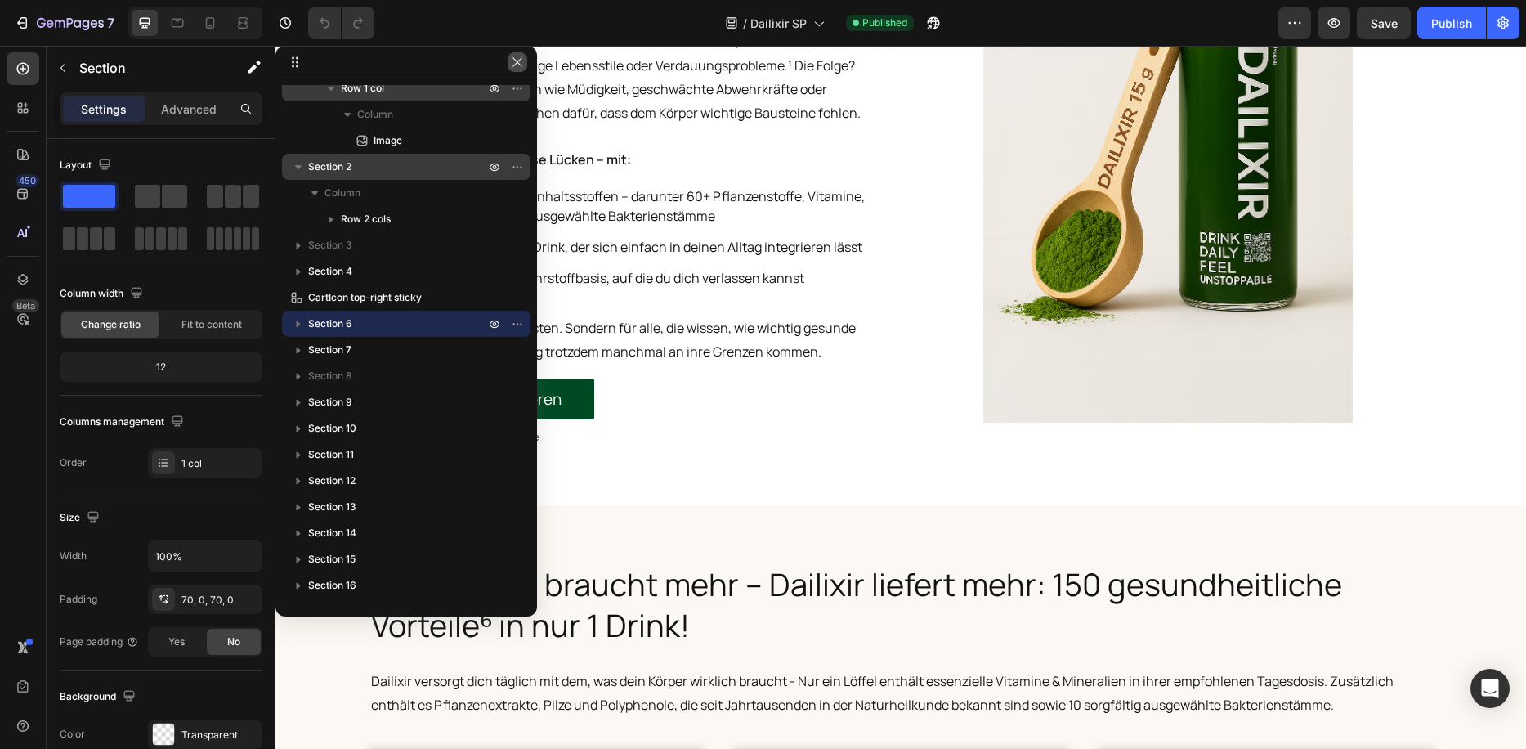
click at [515, 60] on icon "button" at bounding box center [516, 61] width 9 height 9
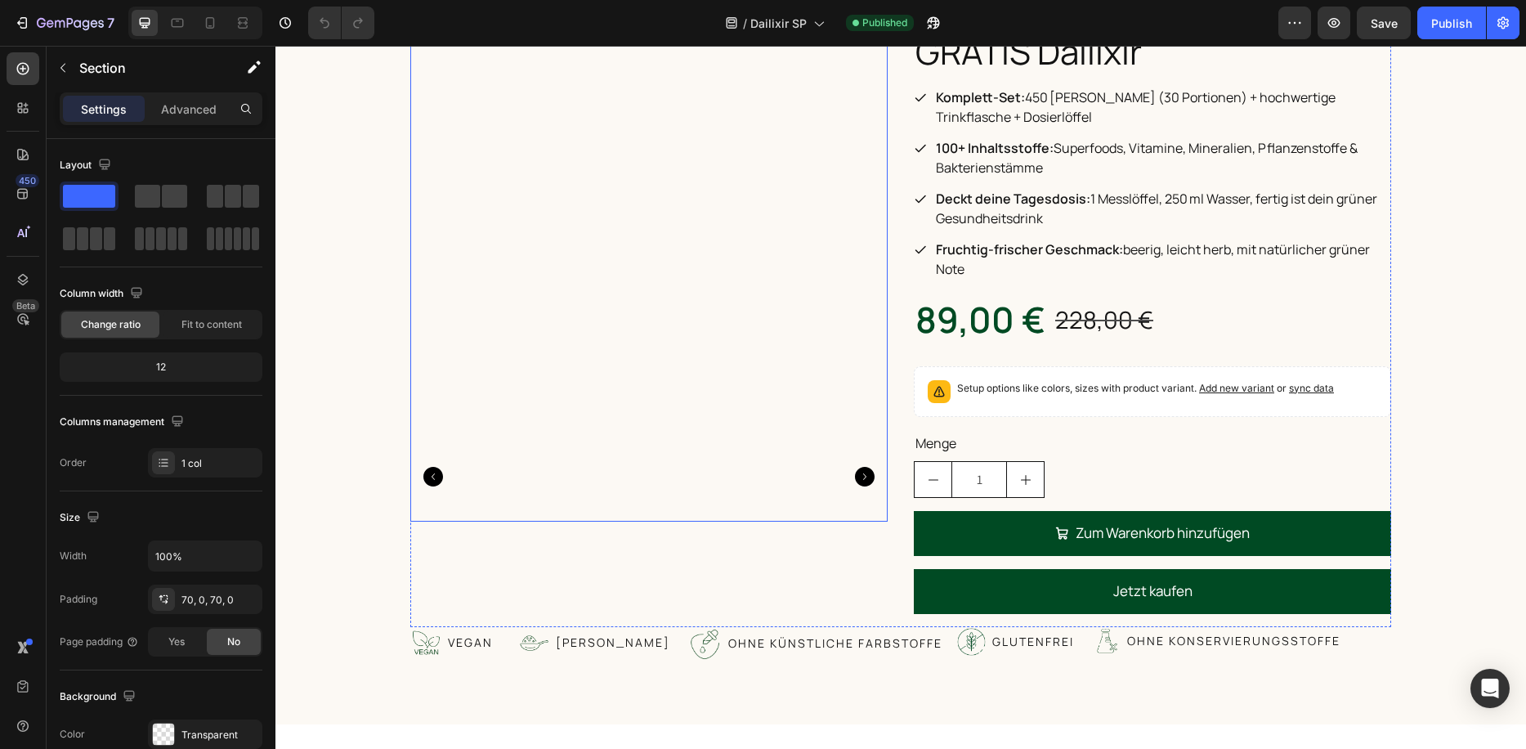
scroll to position [4087, 0]
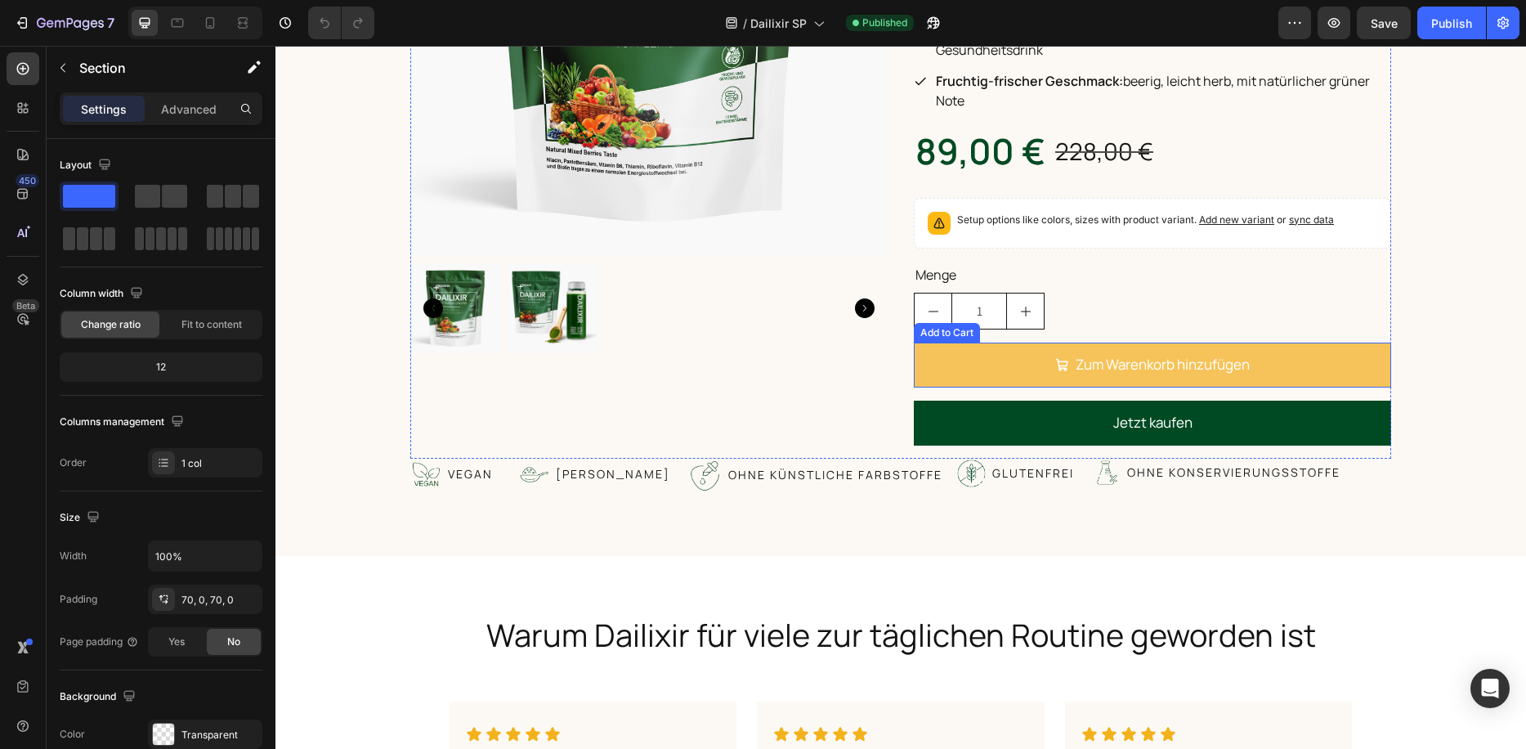
click at [1011, 375] on button "Zum Warenkorb hinzufügen" at bounding box center [1152, 364] width 477 height 45
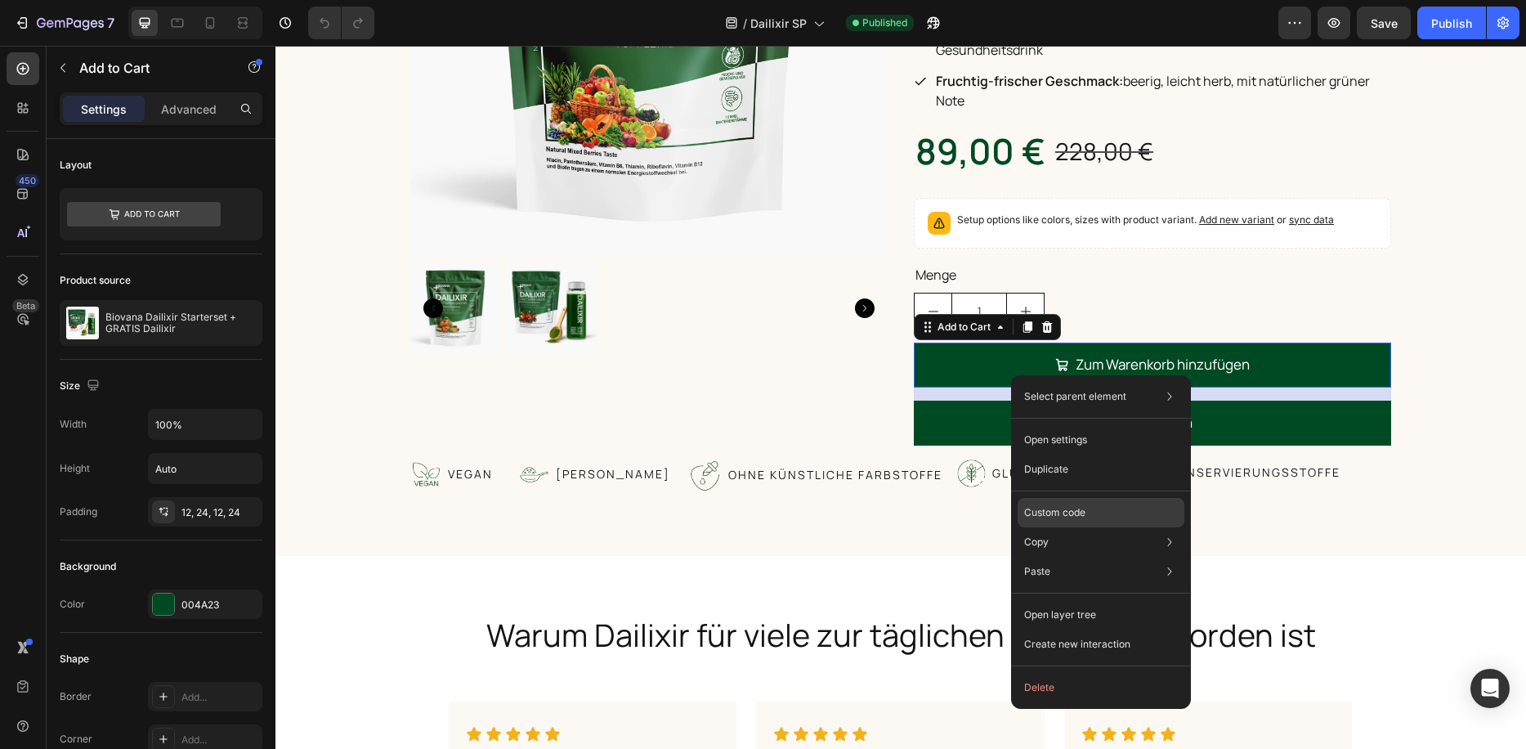
click at [1079, 507] on p "Custom code" at bounding box center [1054, 512] width 61 height 15
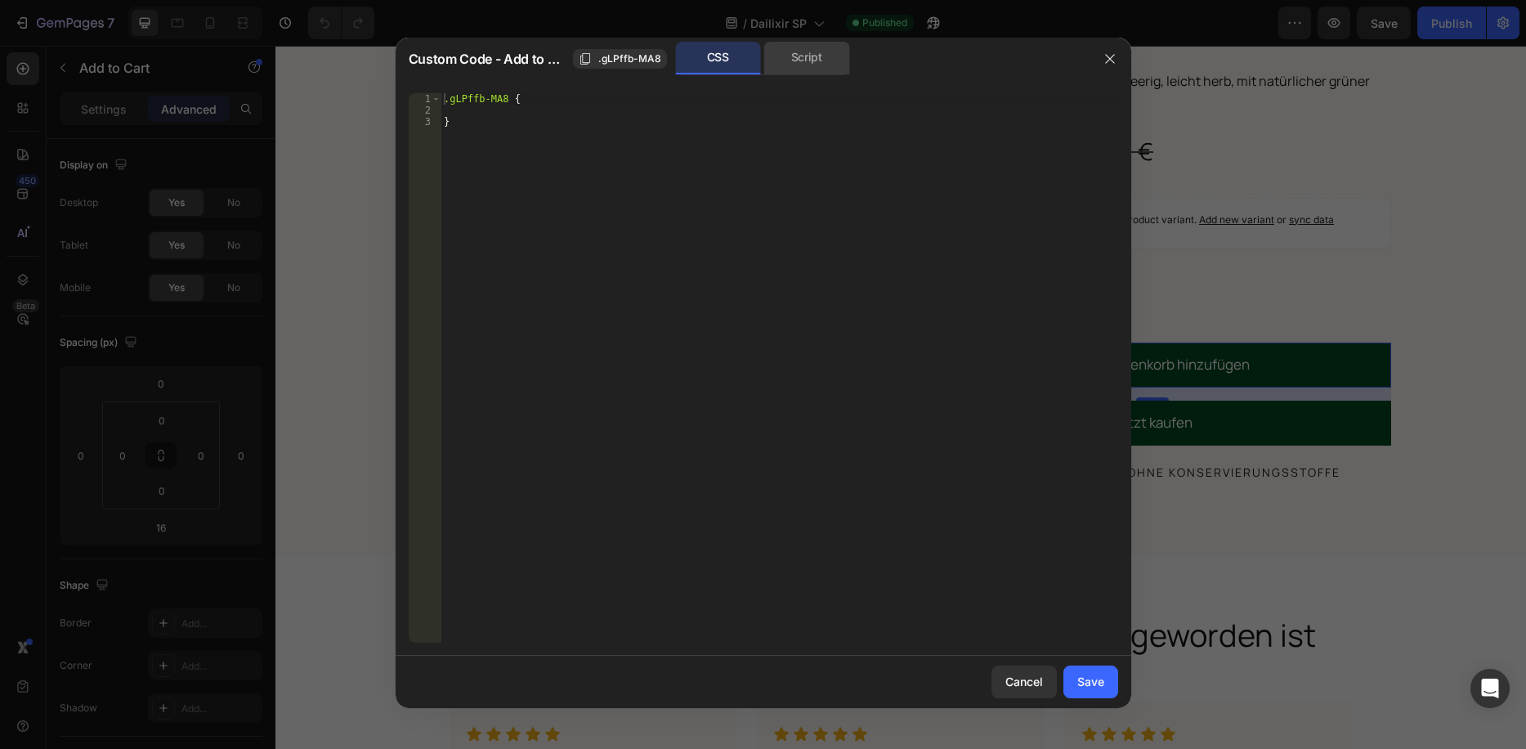
click at [793, 53] on div "Script" at bounding box center [807, 58] width 86 height 33
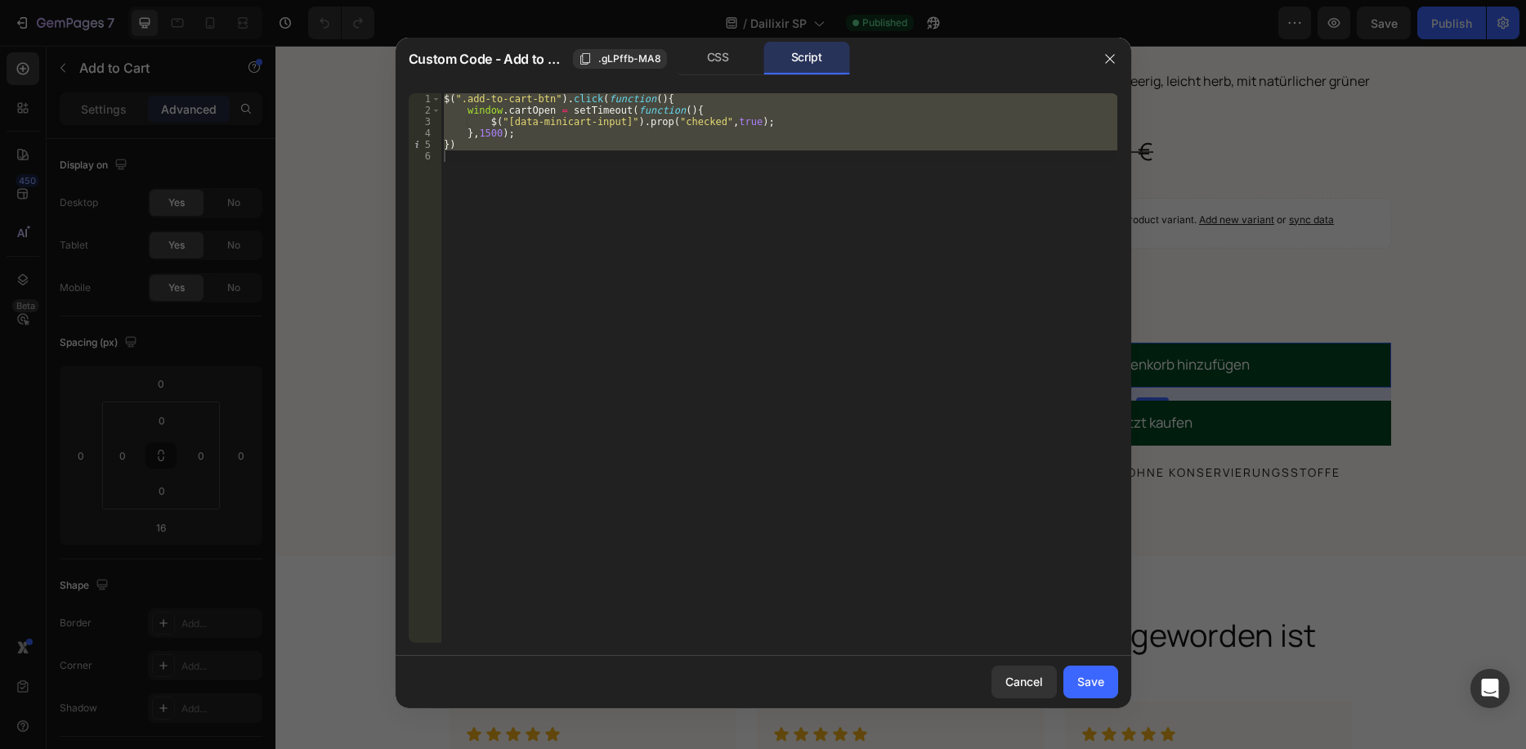
click at [735, 145] on div "$ ( ".add-to-cart-btn" ) . click ( function ( ) { window . cartOpen = setTimeou…" at bounding box center [779, 367] width 677 height 549
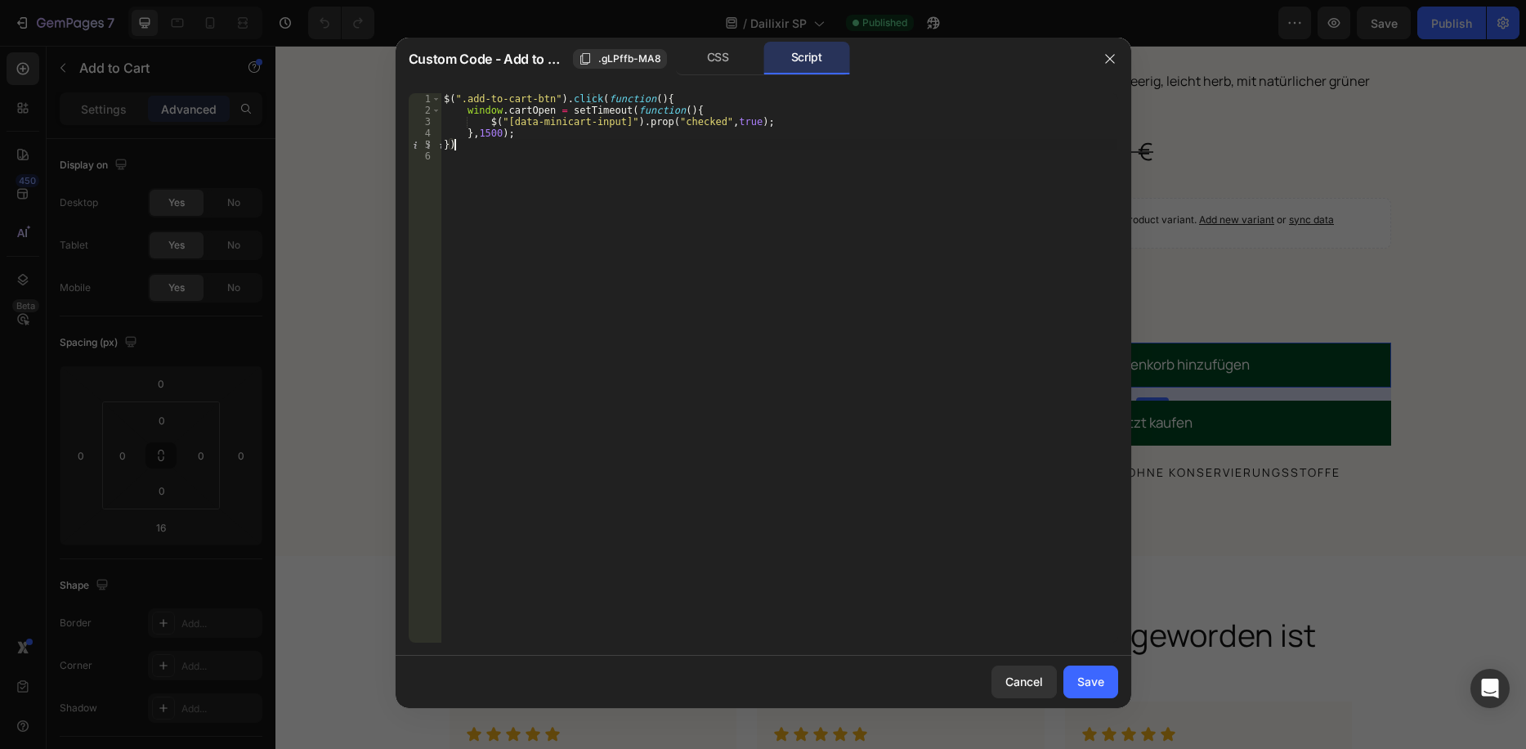
type textarea "})"
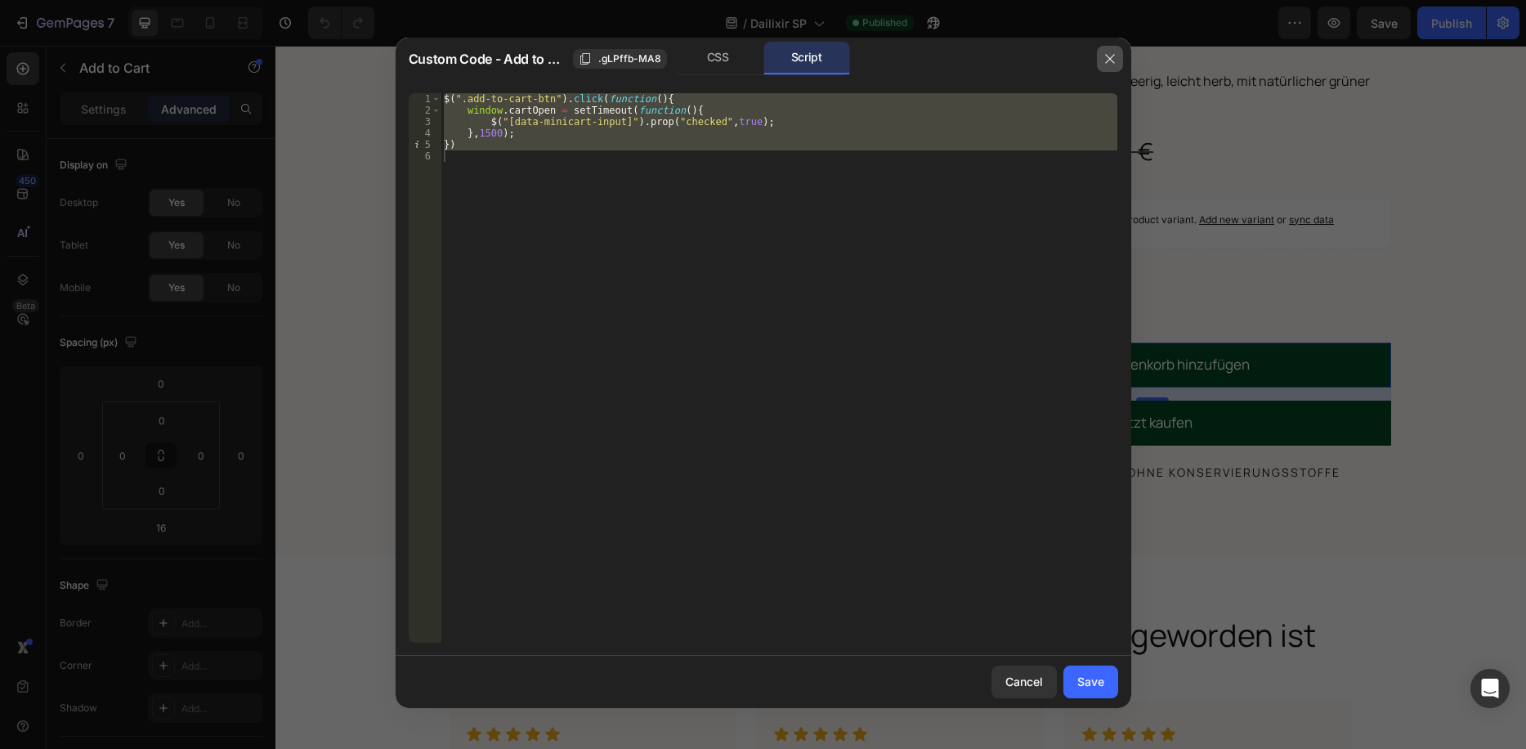
click at [1099, 59] on button "button" at bounding box center [1110, 59] width 26 height 26
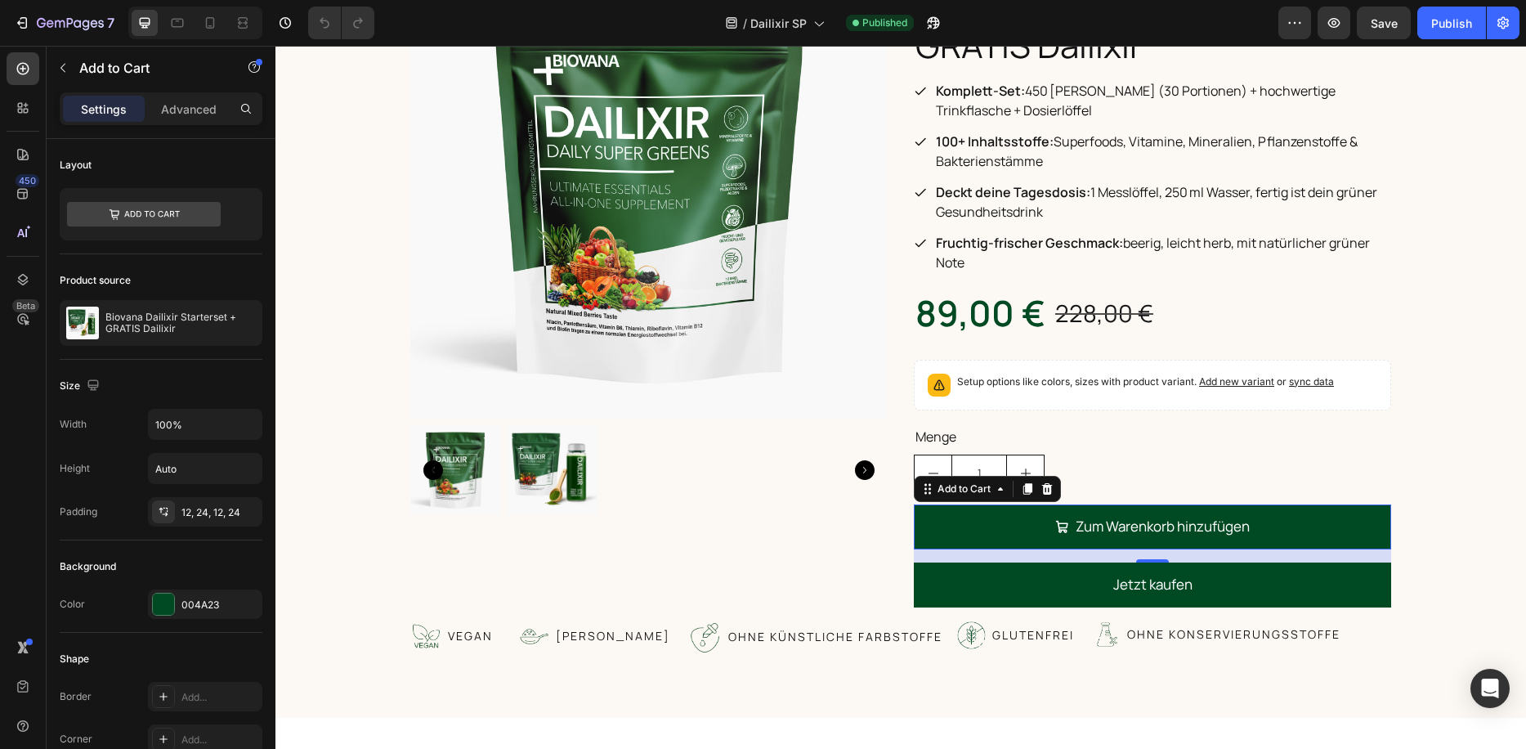
scroll to position [3923, 0]
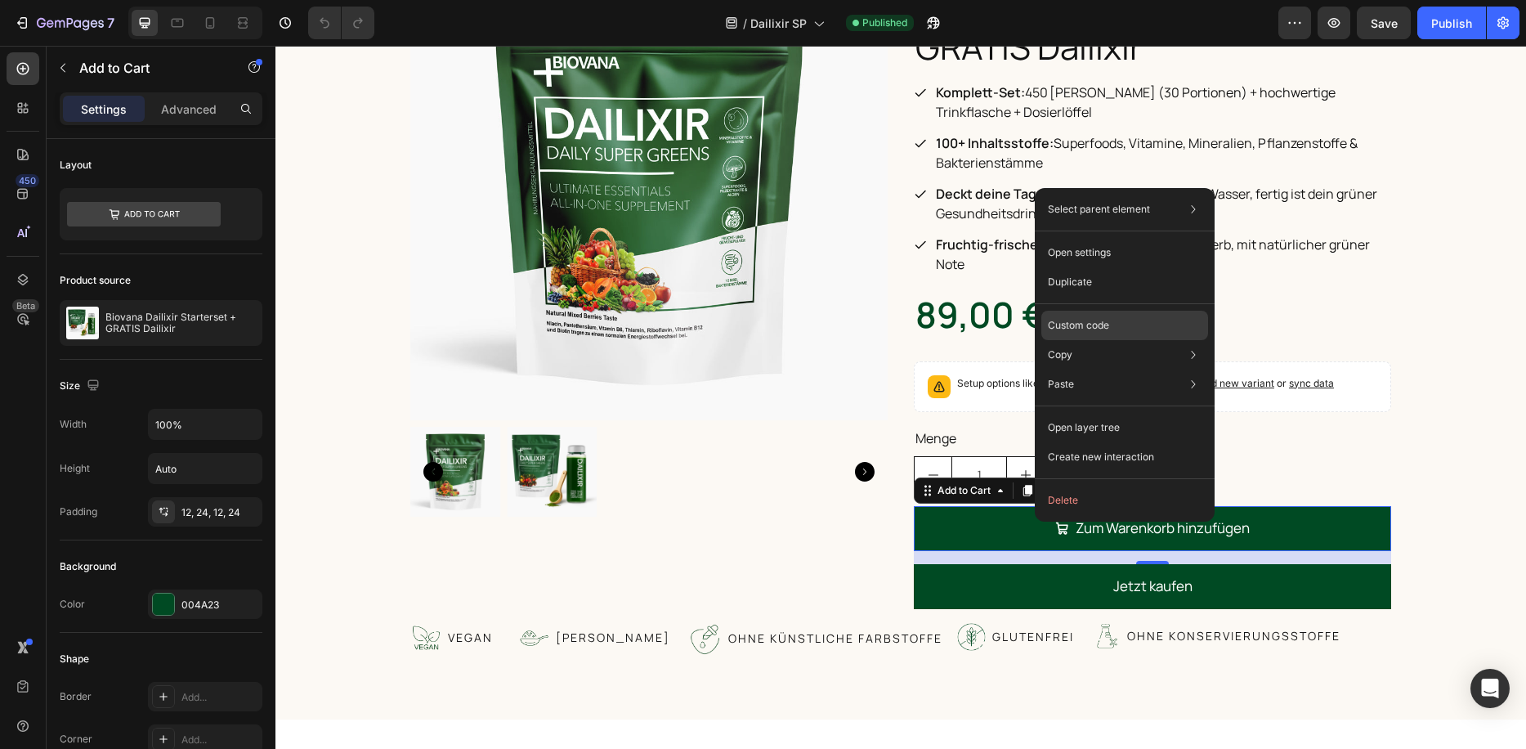
click at [1100, 332] on p "Custom code" at bounding box center [1078, 325] width 61 height 15
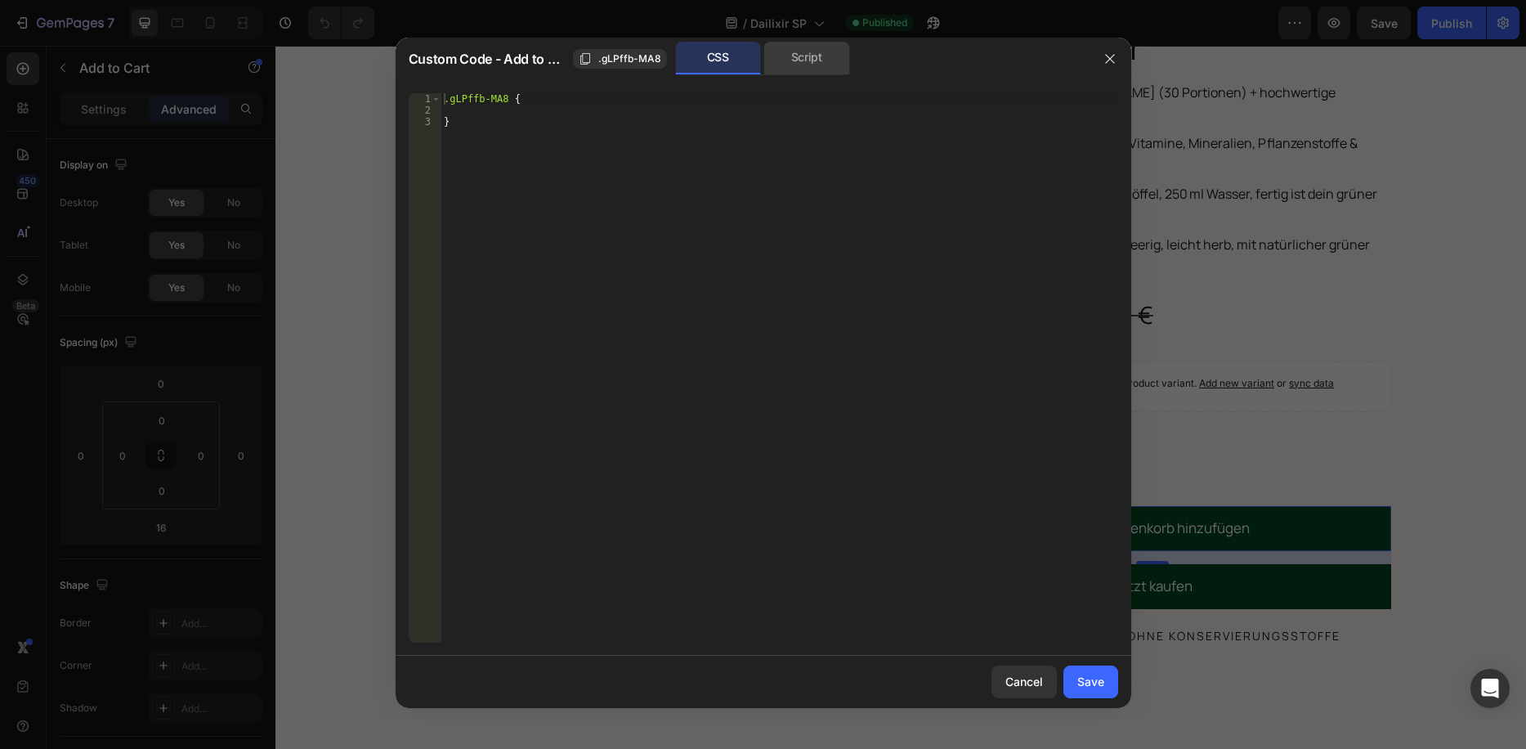
click at [803, 62] on div "Script" at bounding box center [807, 58] width 86 height 33
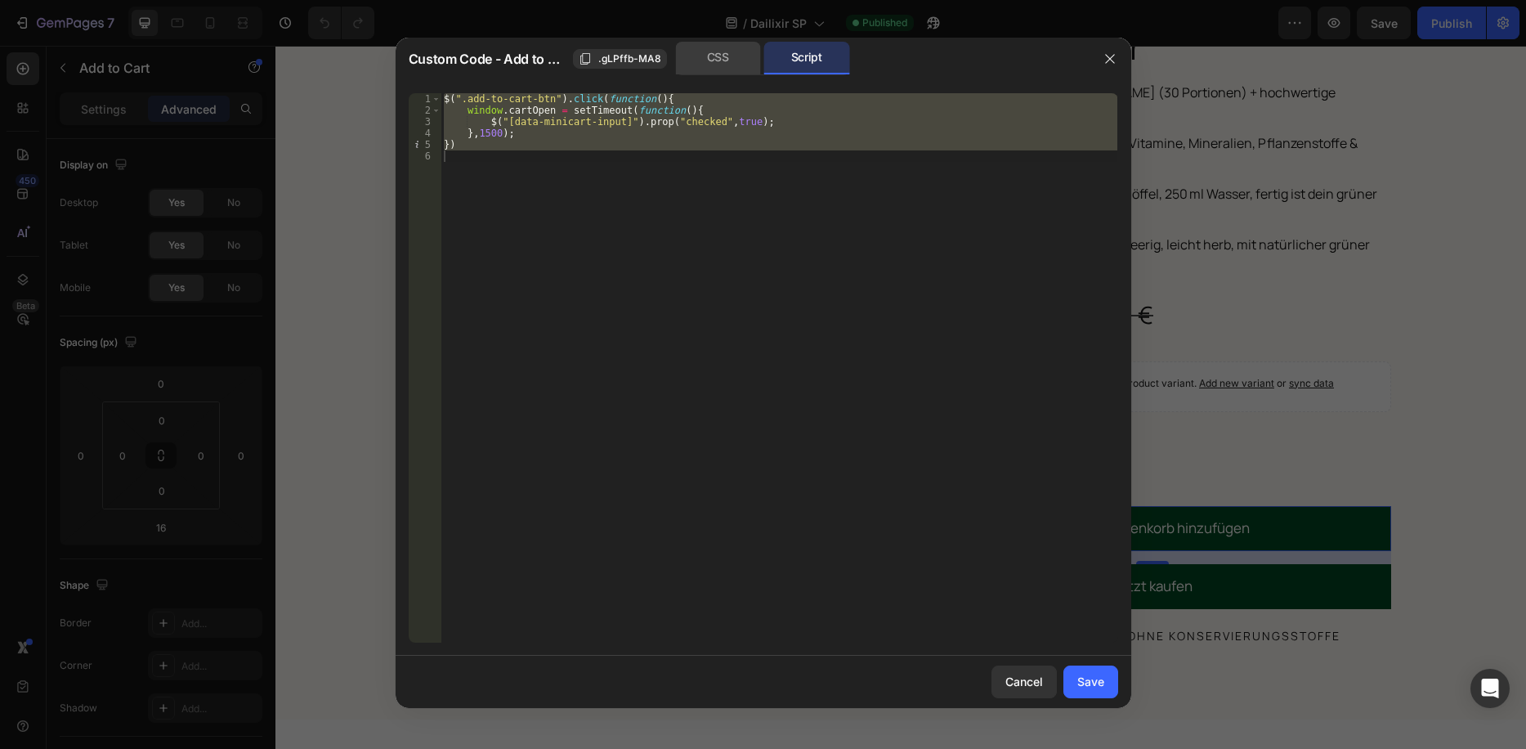
click at [712, 63] on div "CSS" at bounding box center [718, 58] width 86 height 33
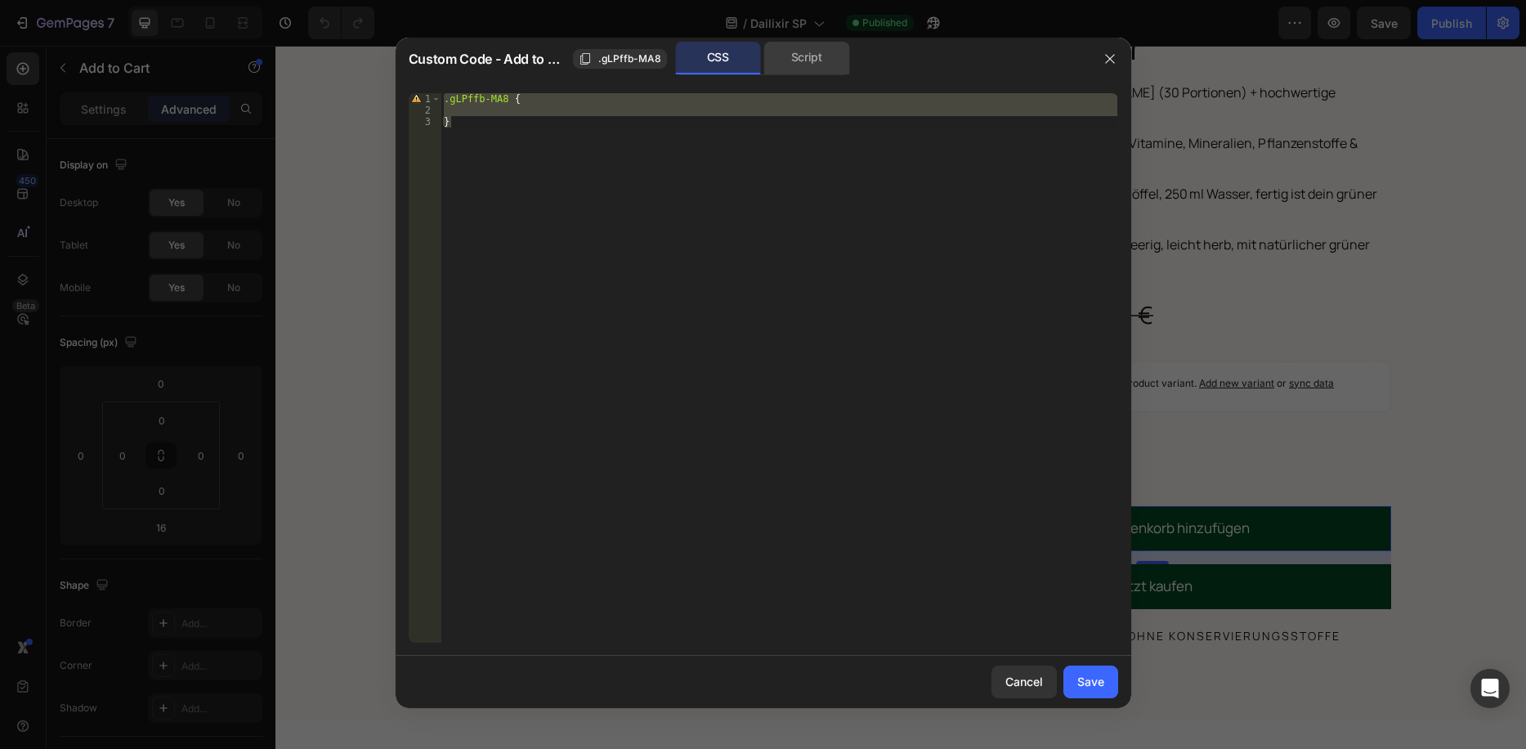
click at [781, 66] on div "Script" at bounding box center [807, 58] width 86 height 33
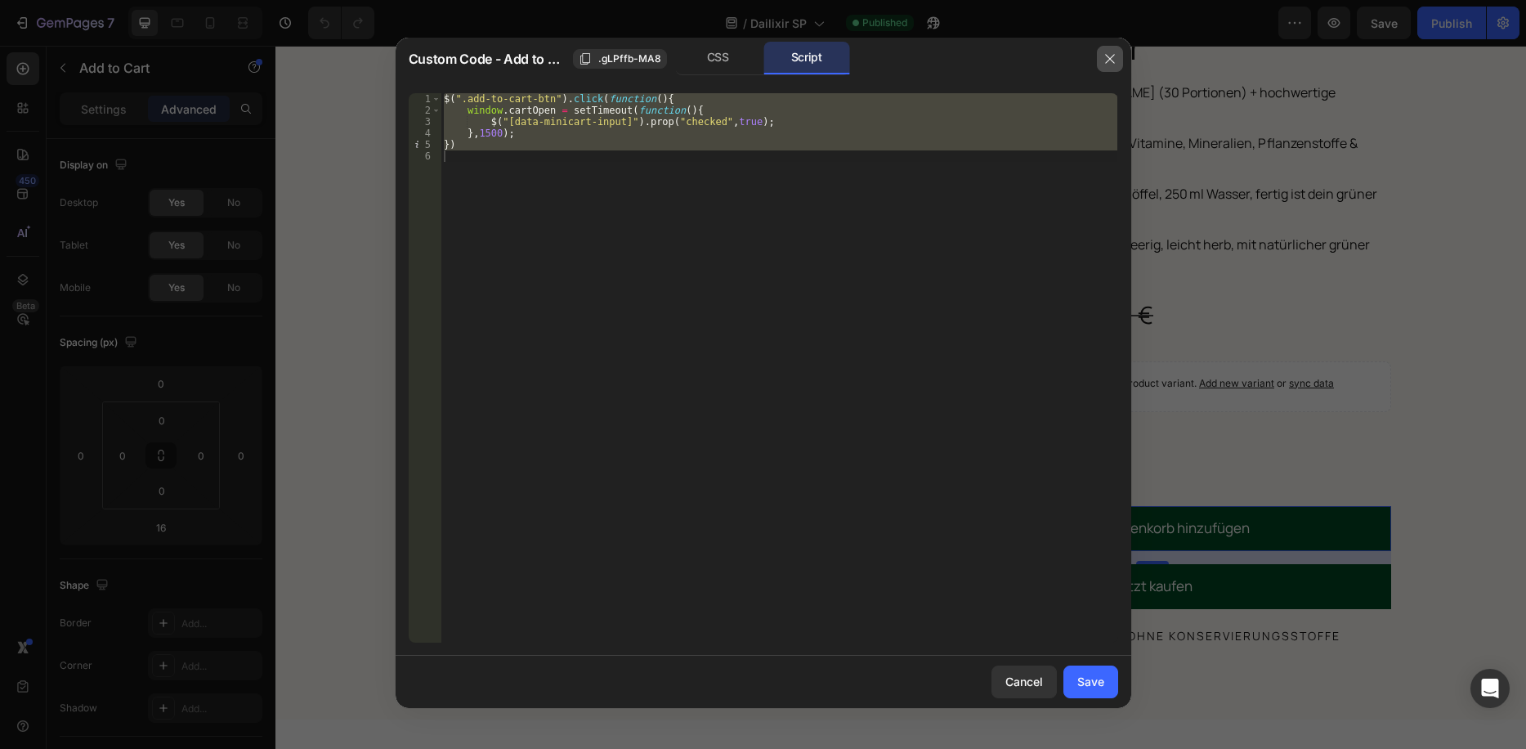
click at [1110, 63] on icon "button" at bounding box center [1109, 58] width 13 height 13
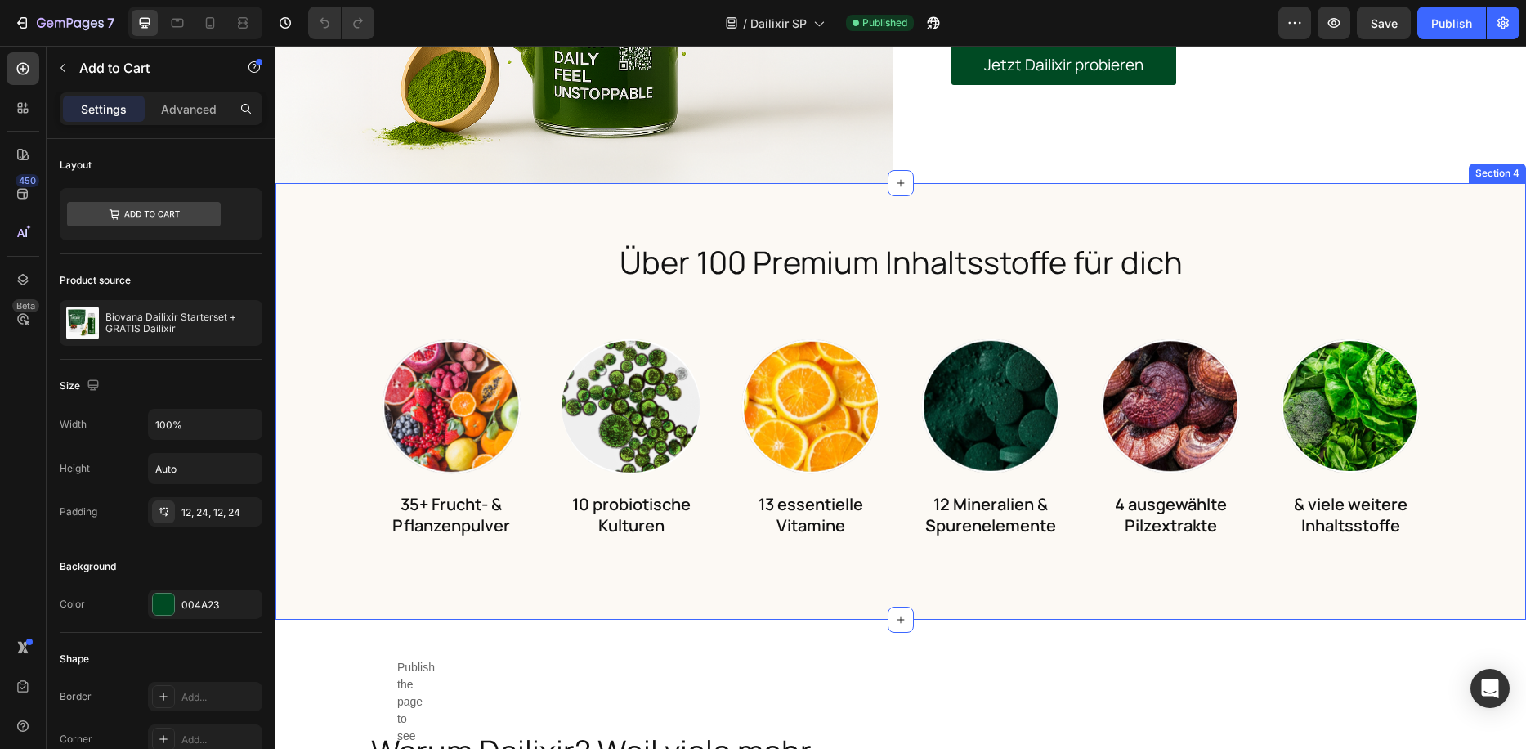
scroll to position [817, 0]
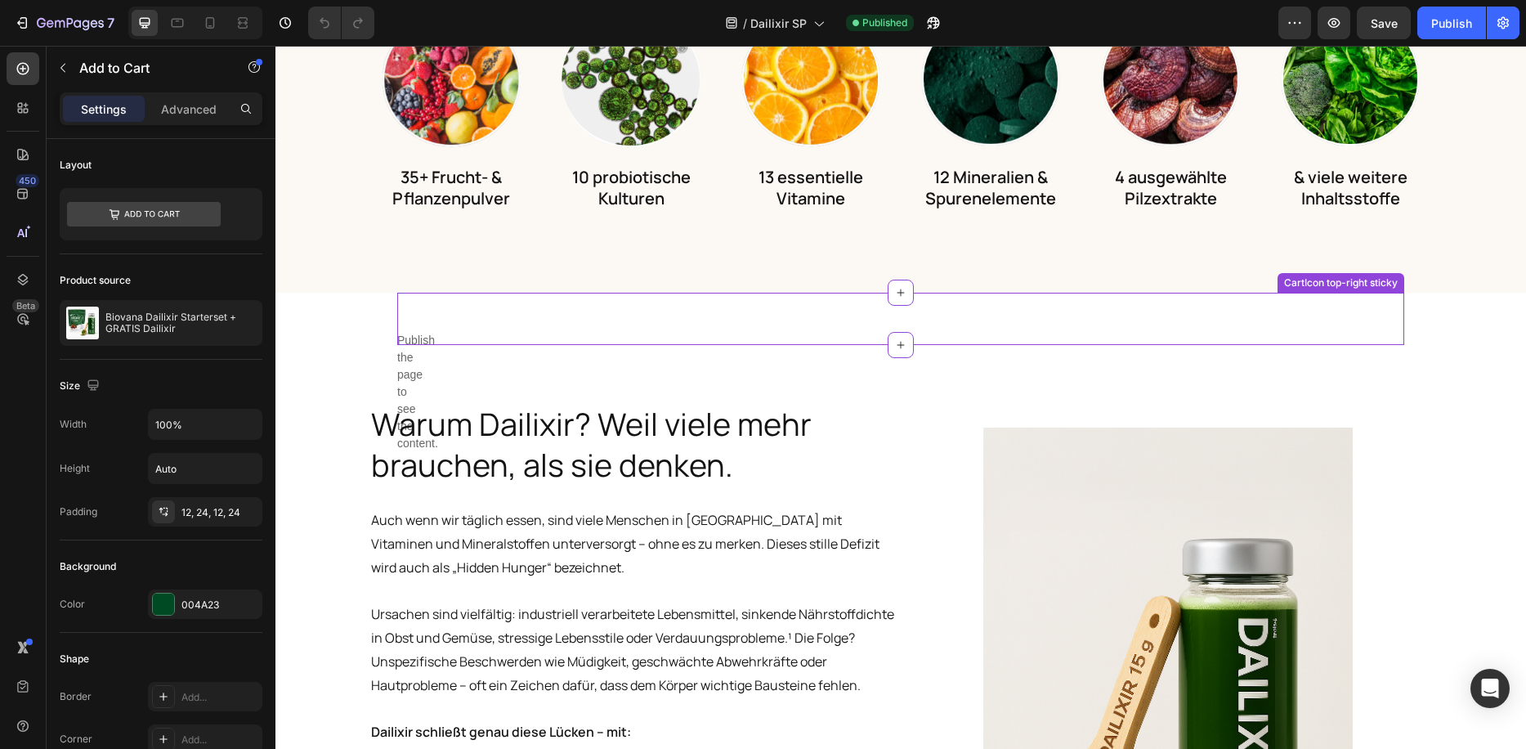
click at [409, 324] on div "Publish the page to see the content. Custom Code CartIcon top-right sticky" at bounding box center [900, 319] width 1007 height 52
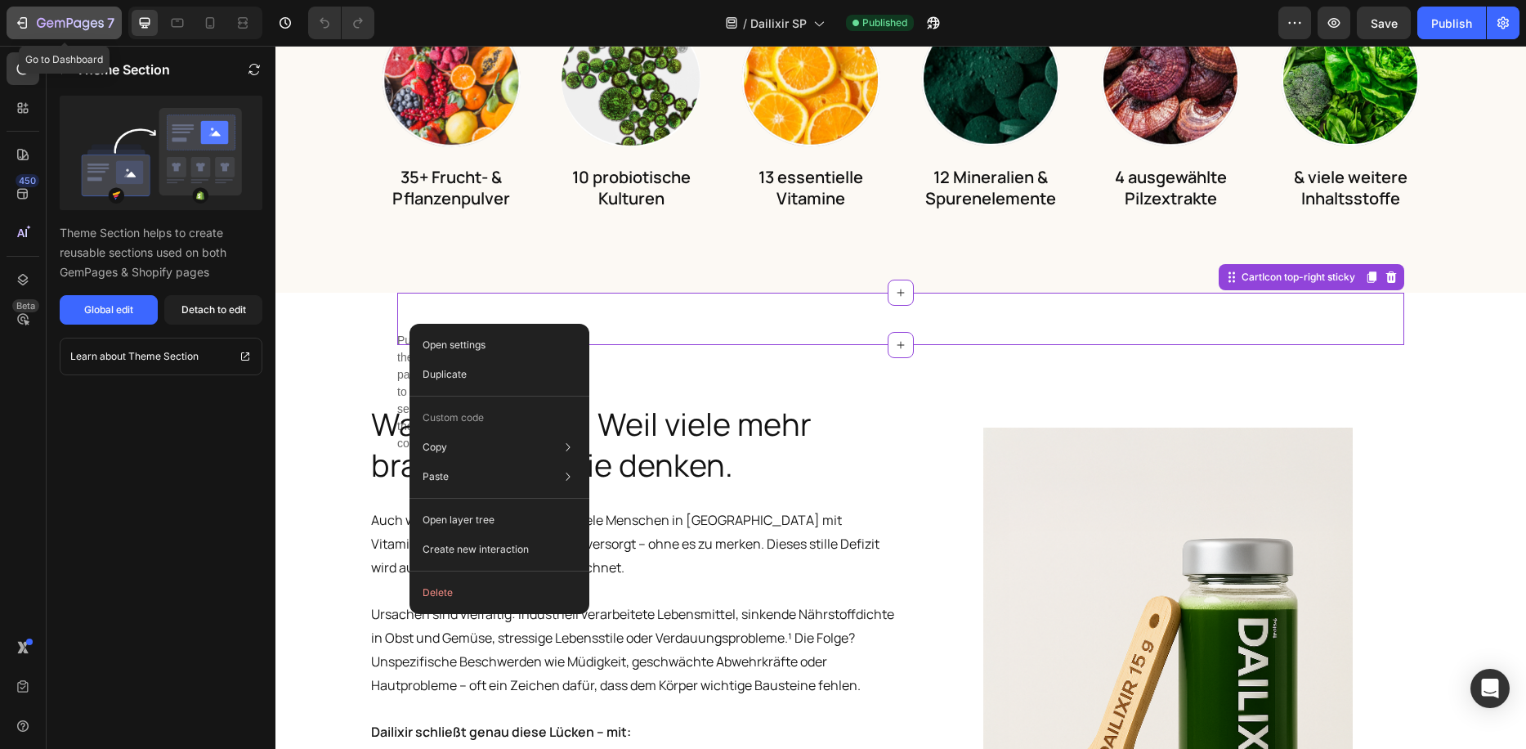
click at [24, 16] on icon "button" at bounding box center [22, 23] width 16 height 16
